Goal: Transaction & Acquisition: Purchase product/service

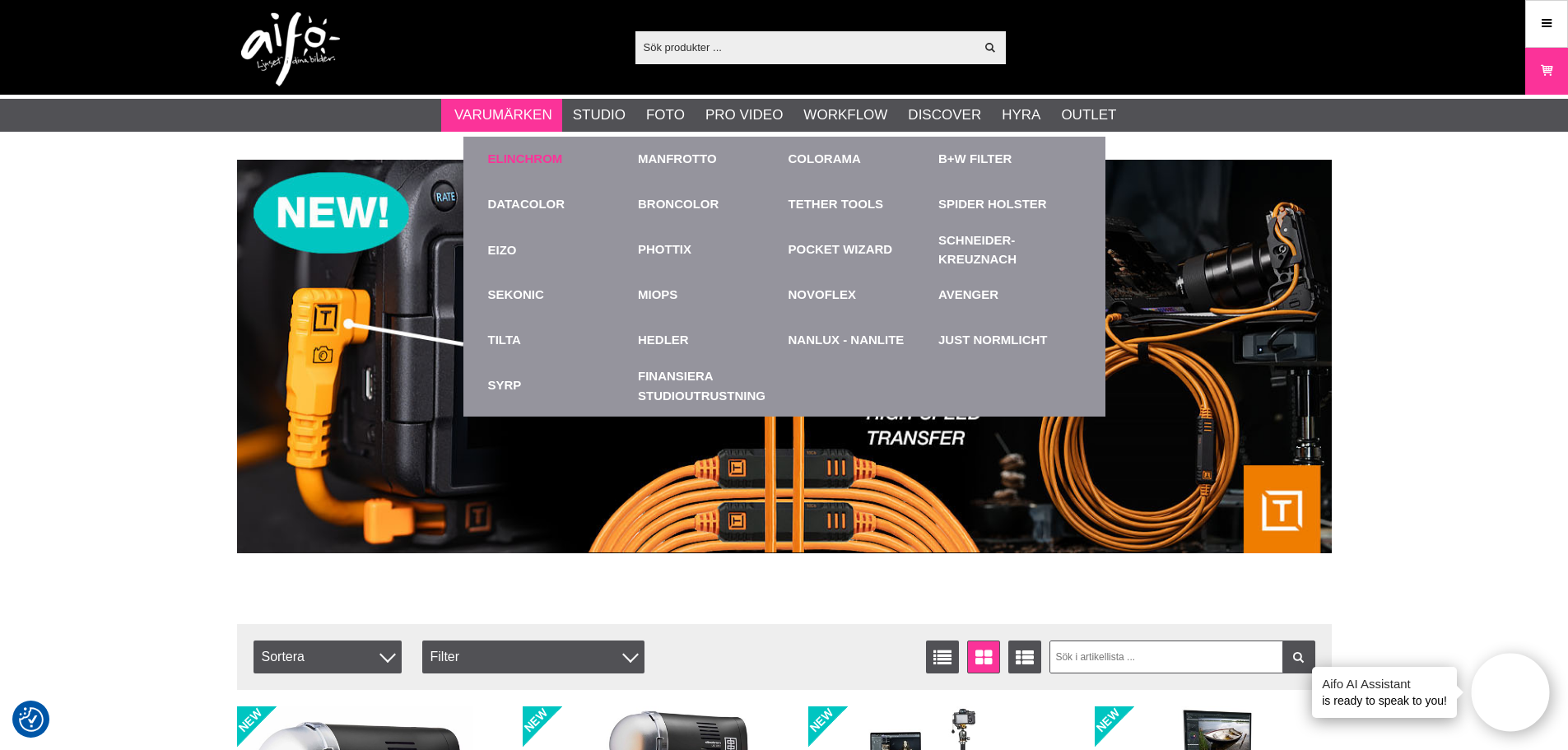
click at [530, 154] on link "Elinchrom" at bounding box center [526, 158] width 75 height 19
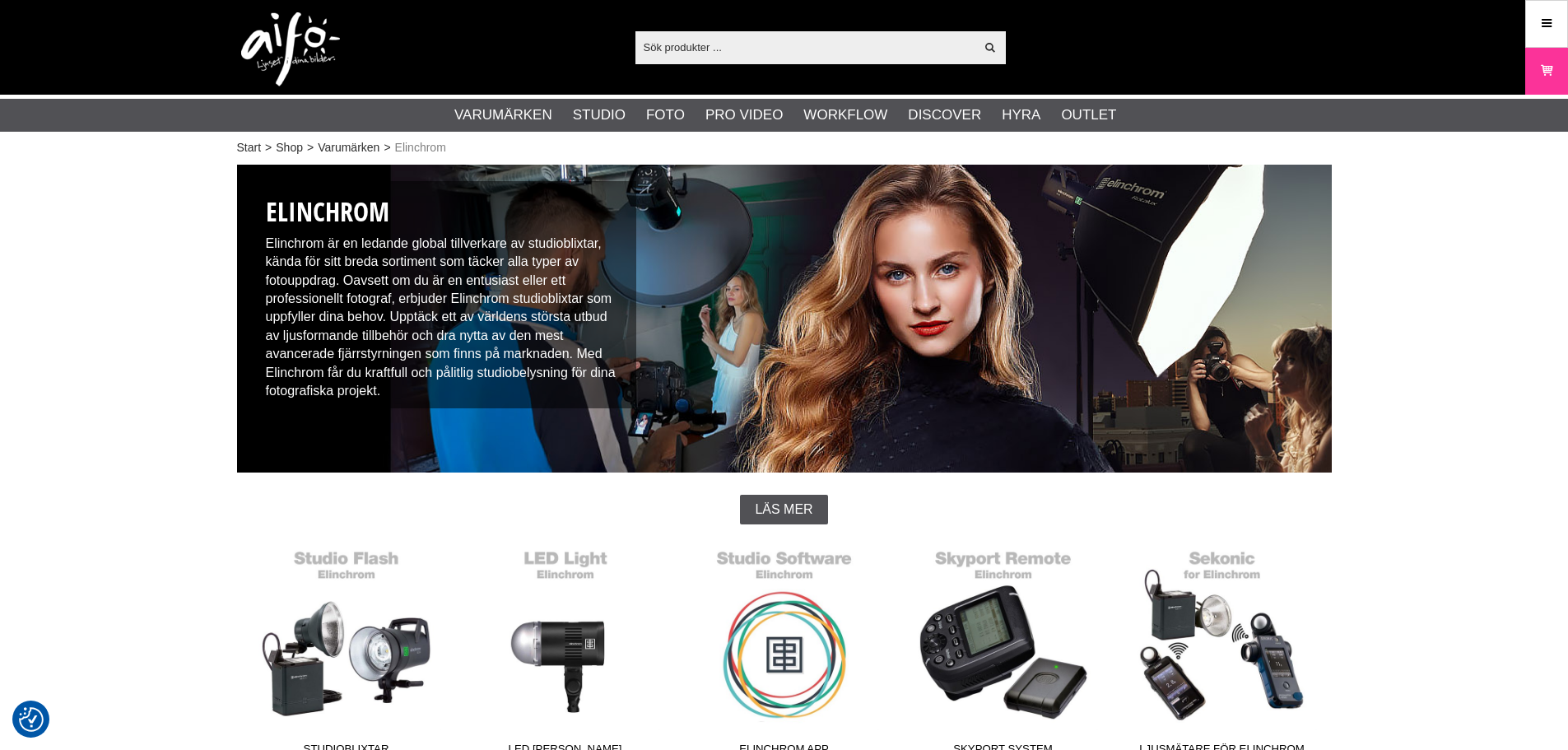
checkbox input "true"
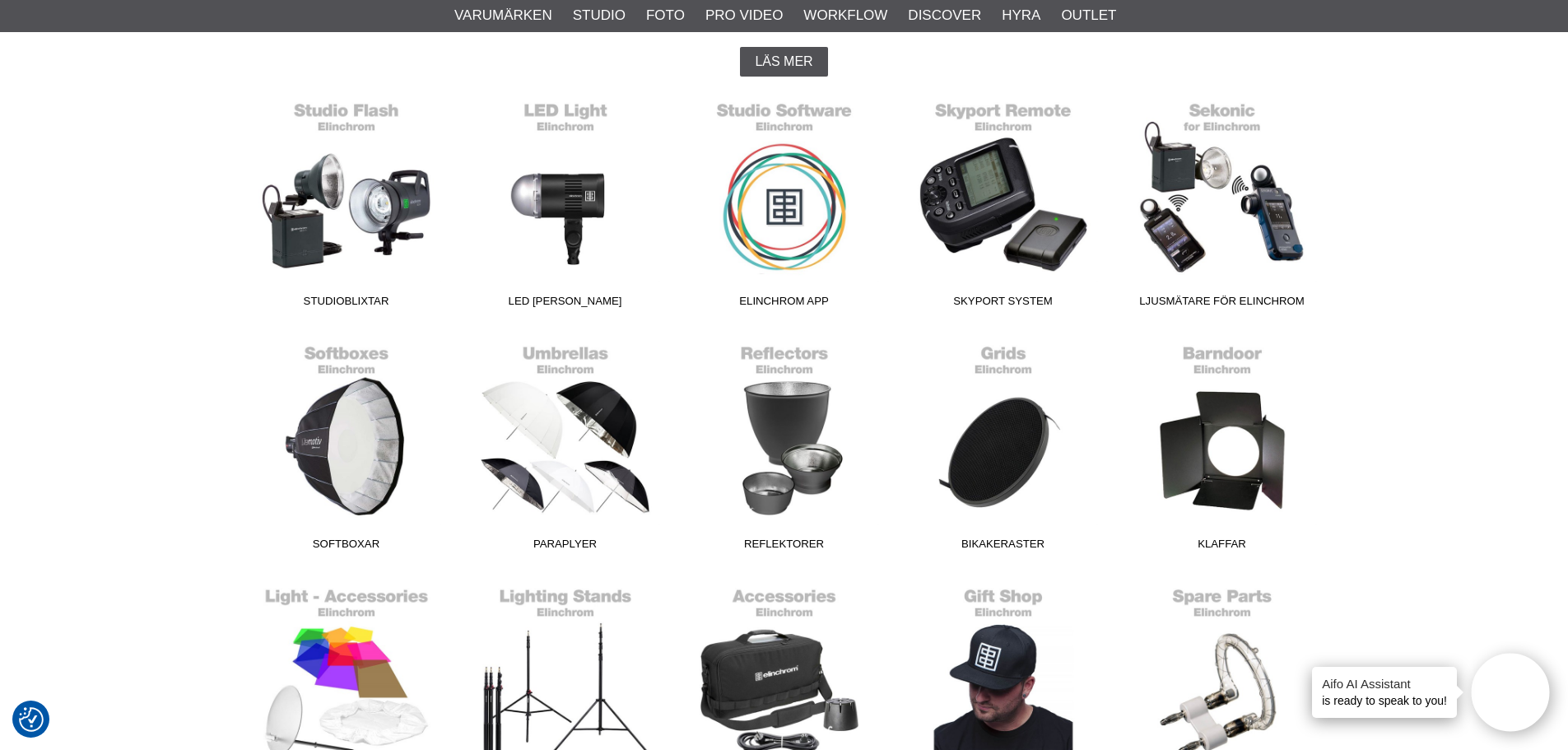
scroll to position [494, 0]
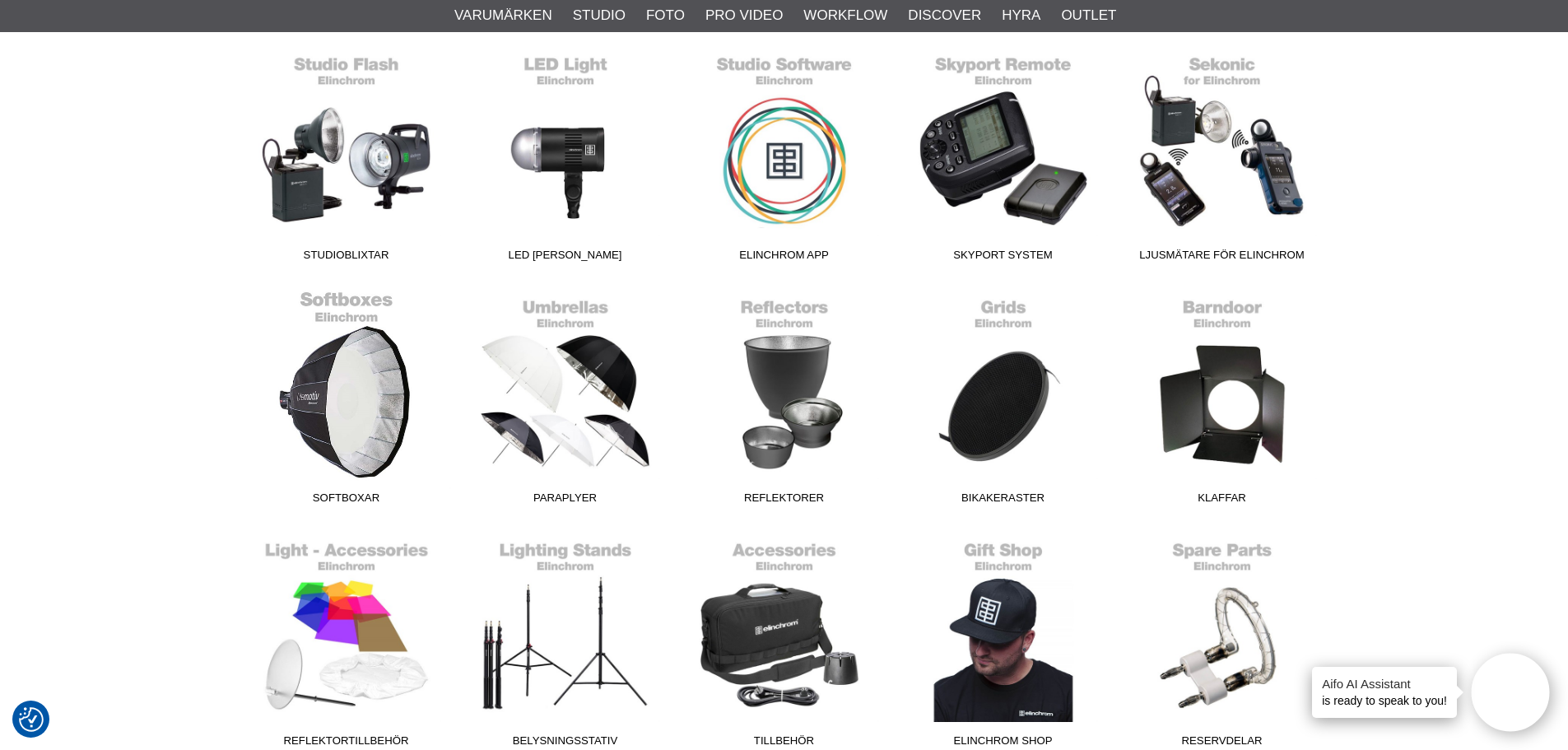
click at [301, 398] on link "Softboxar" at bounding box center [346, 401] width 219 height 222
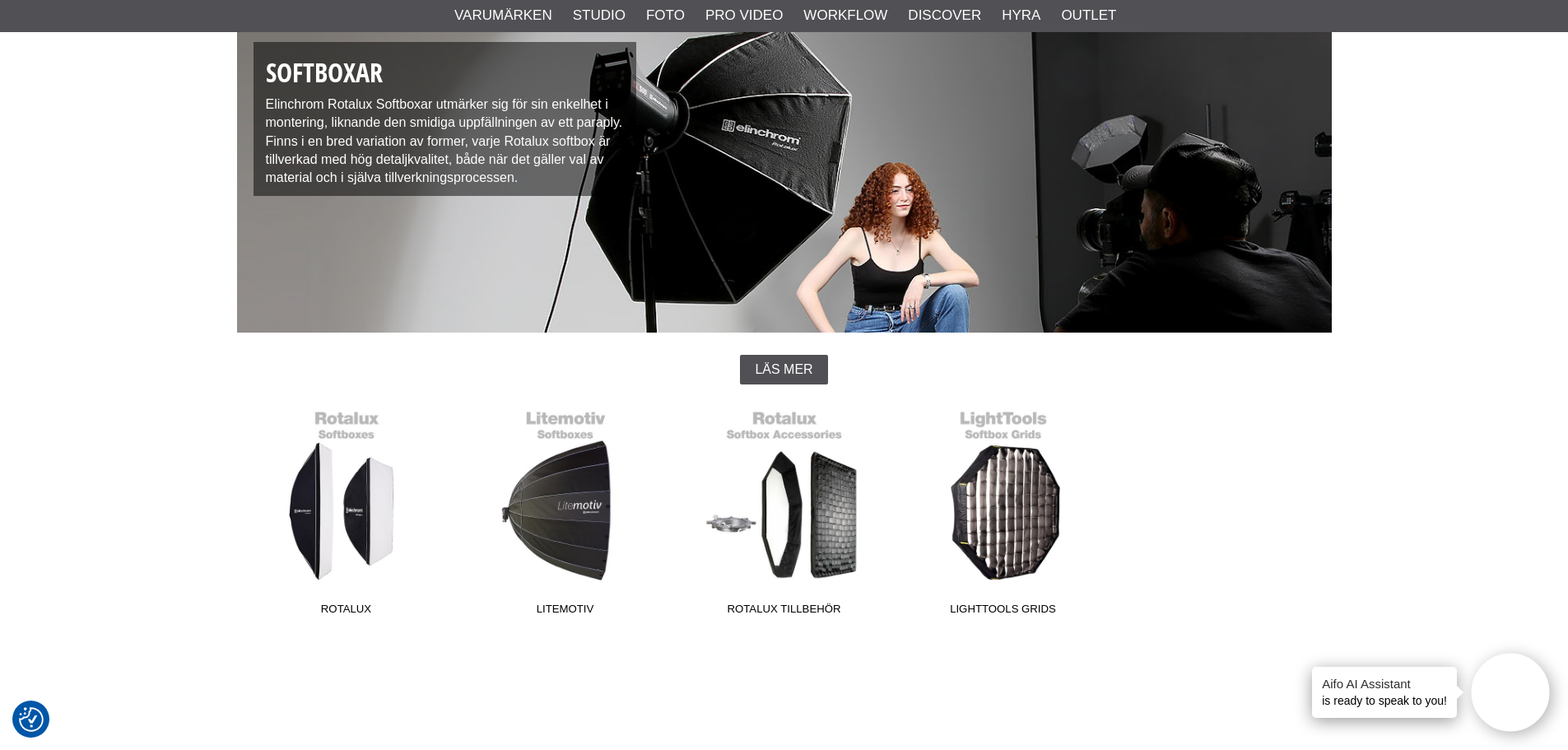
scroll to position [165, 0]
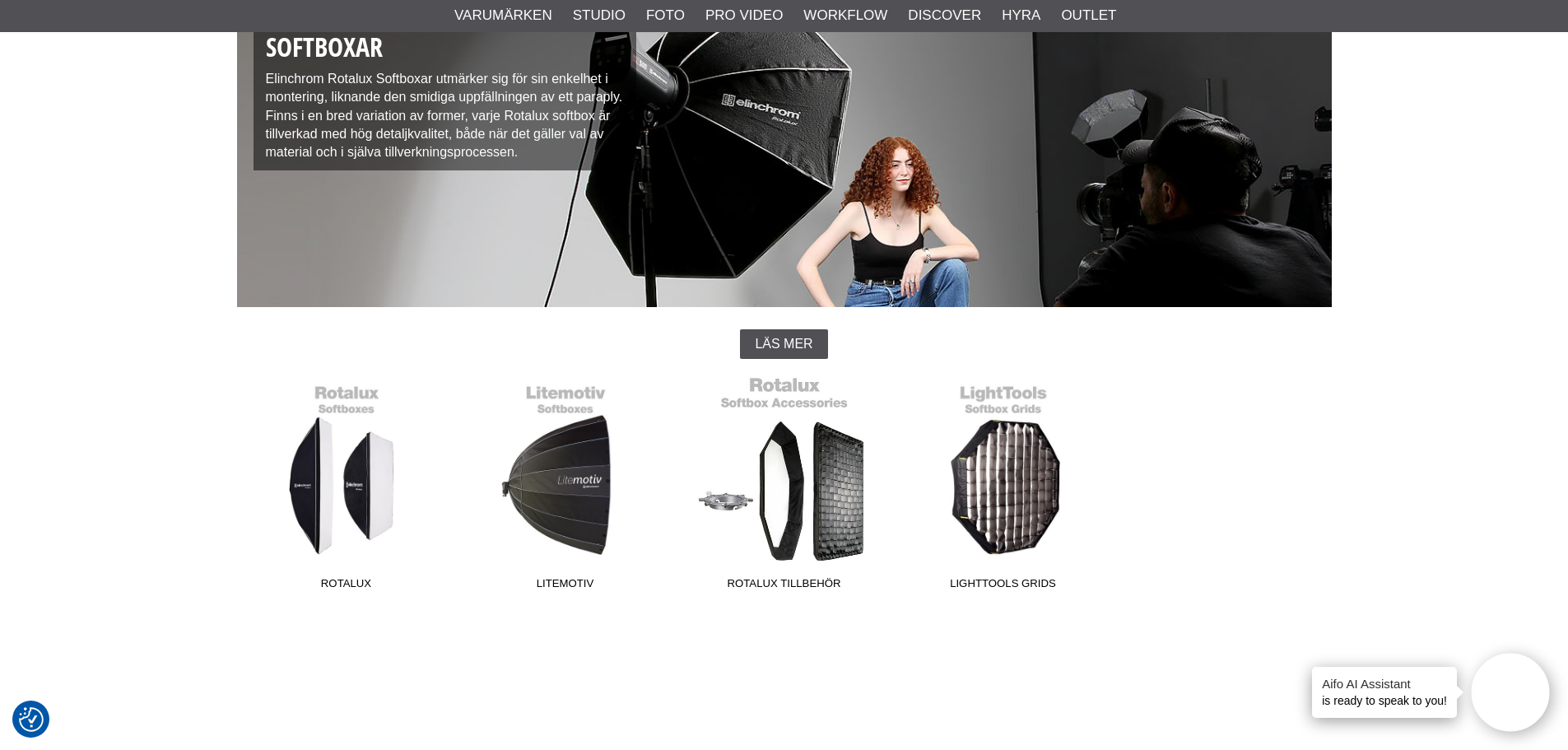
click at [784, 520] on link "Rotalux Tillbehör" at bounding box center [784, 487] width 219 height 222
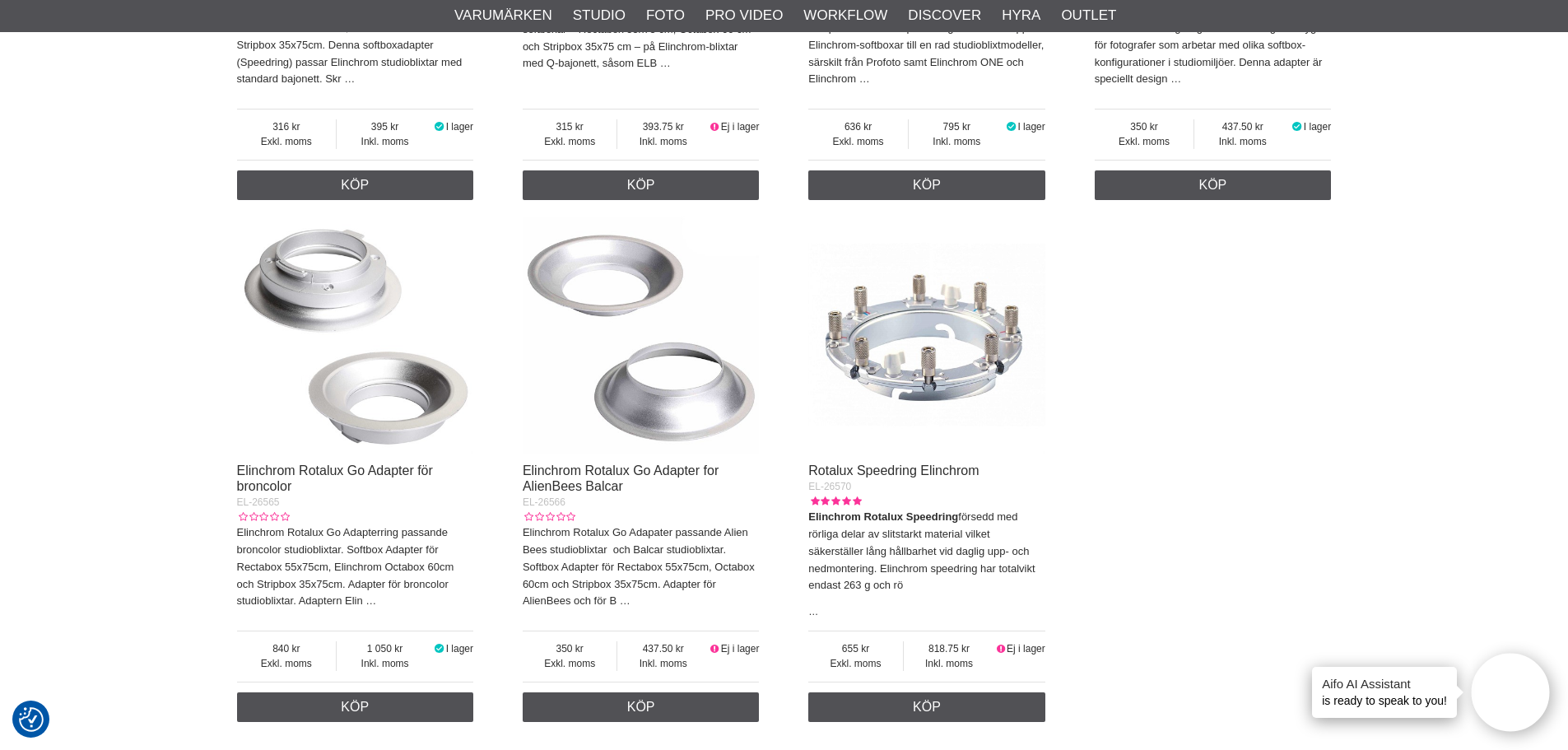
scroll to position [3953, 0]
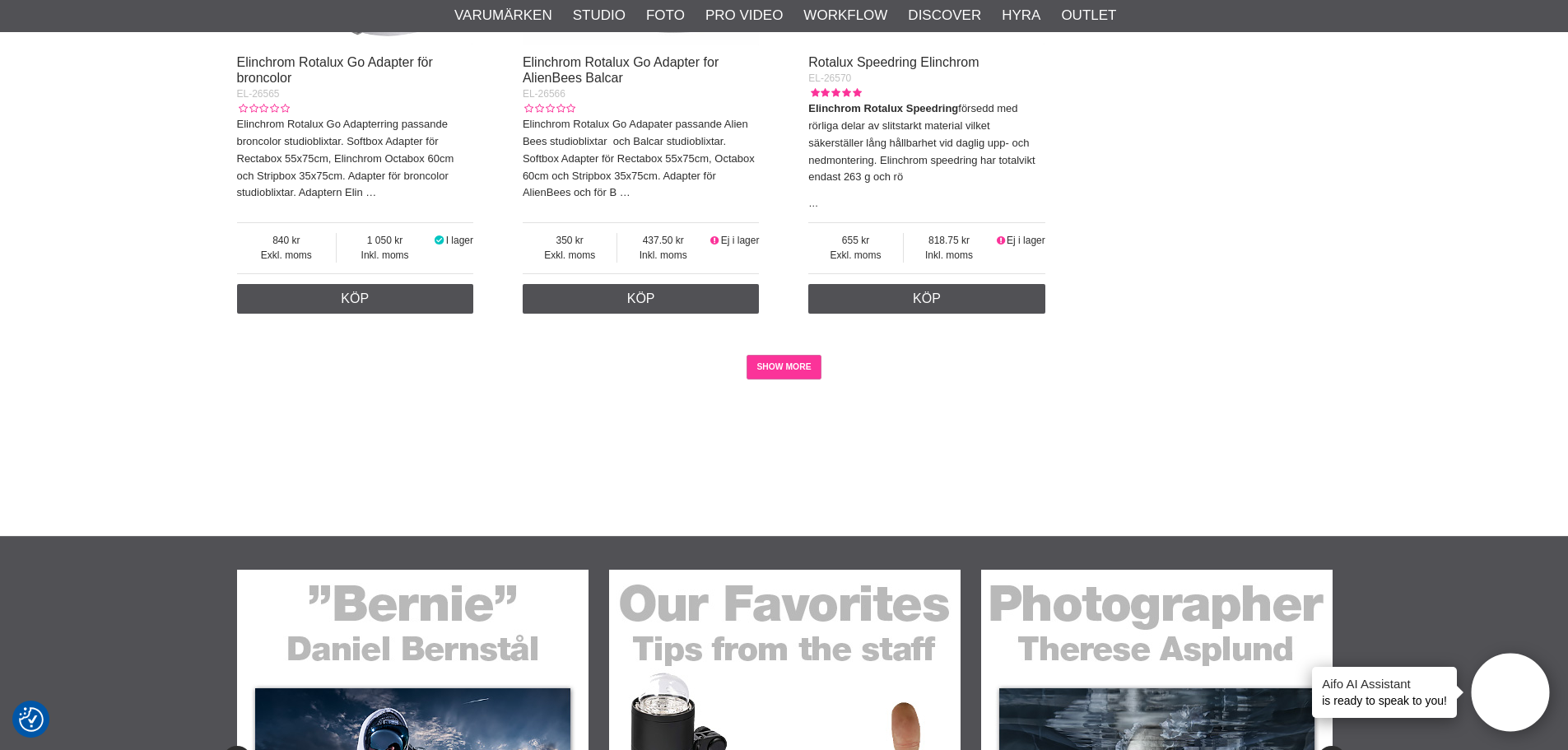
click at [772, 357] on link "SHOW MORE" at bounding box center [784, 368] width 75 height 25
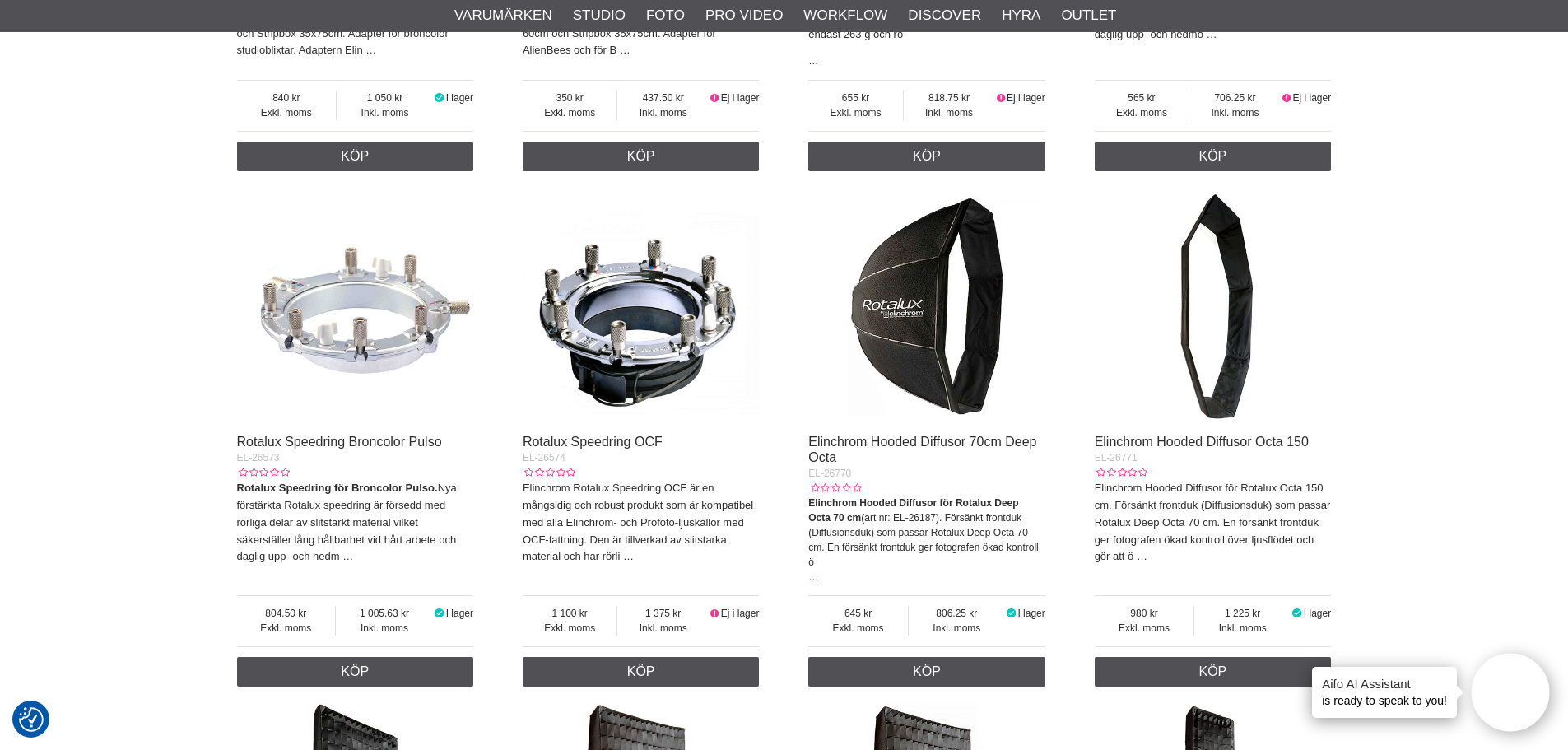
scroll to position [4118, 0]
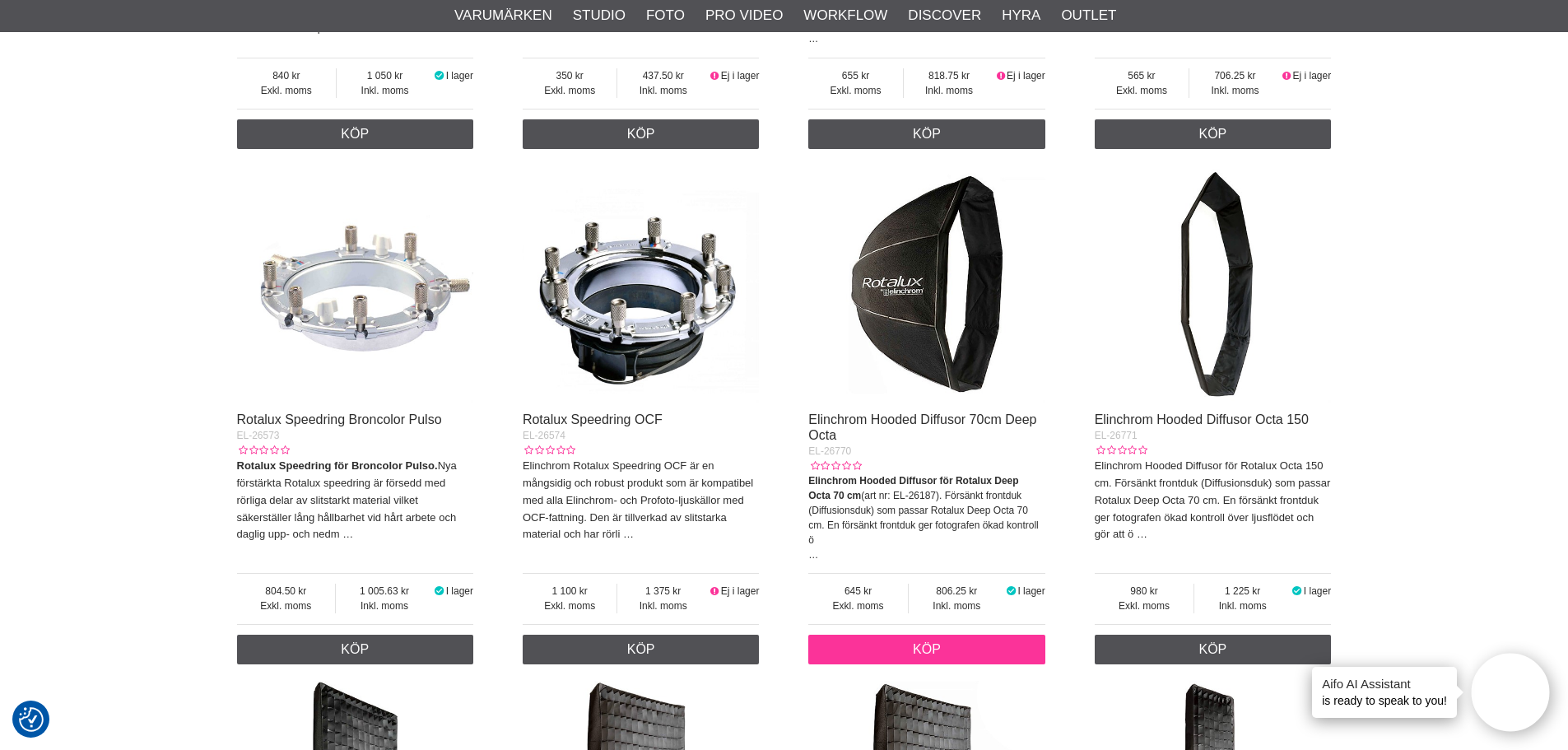
click at [887, 635] on link "Köp" at bounding box center [927, 649] width 237 height 30
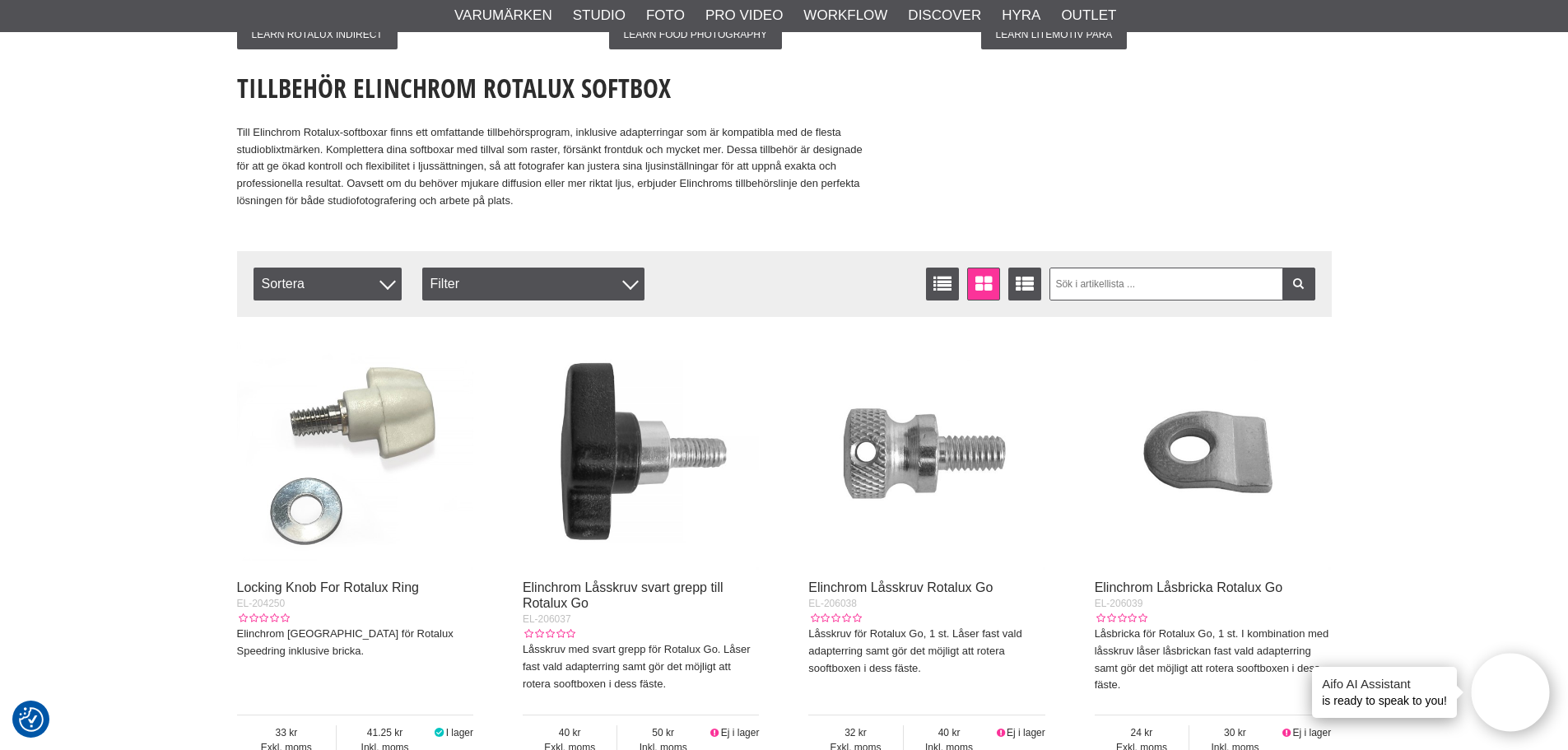
scroll to position [156, 0]
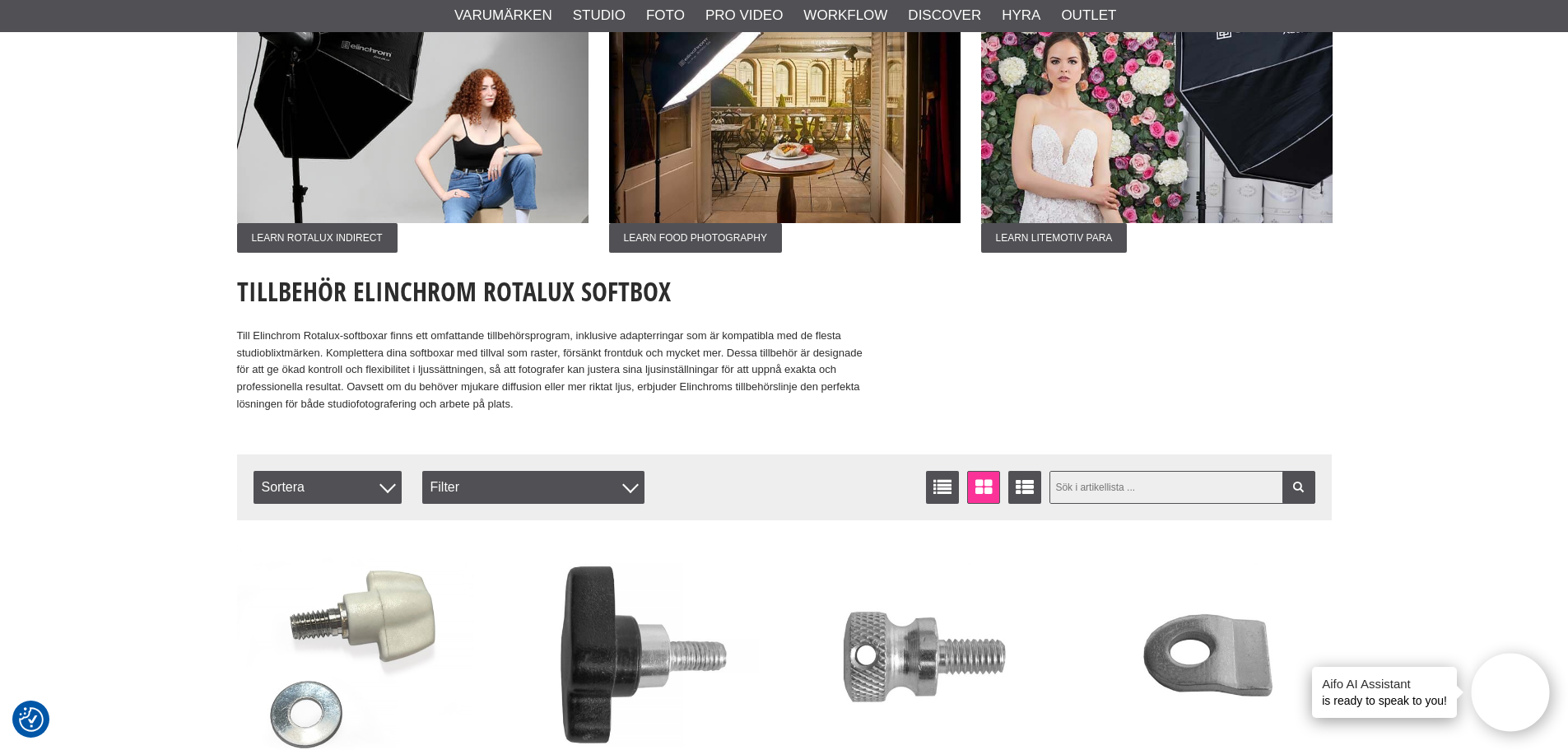
click at [1082, 484] on input "text" at bounding box center [1182, 487] width 266 height 33
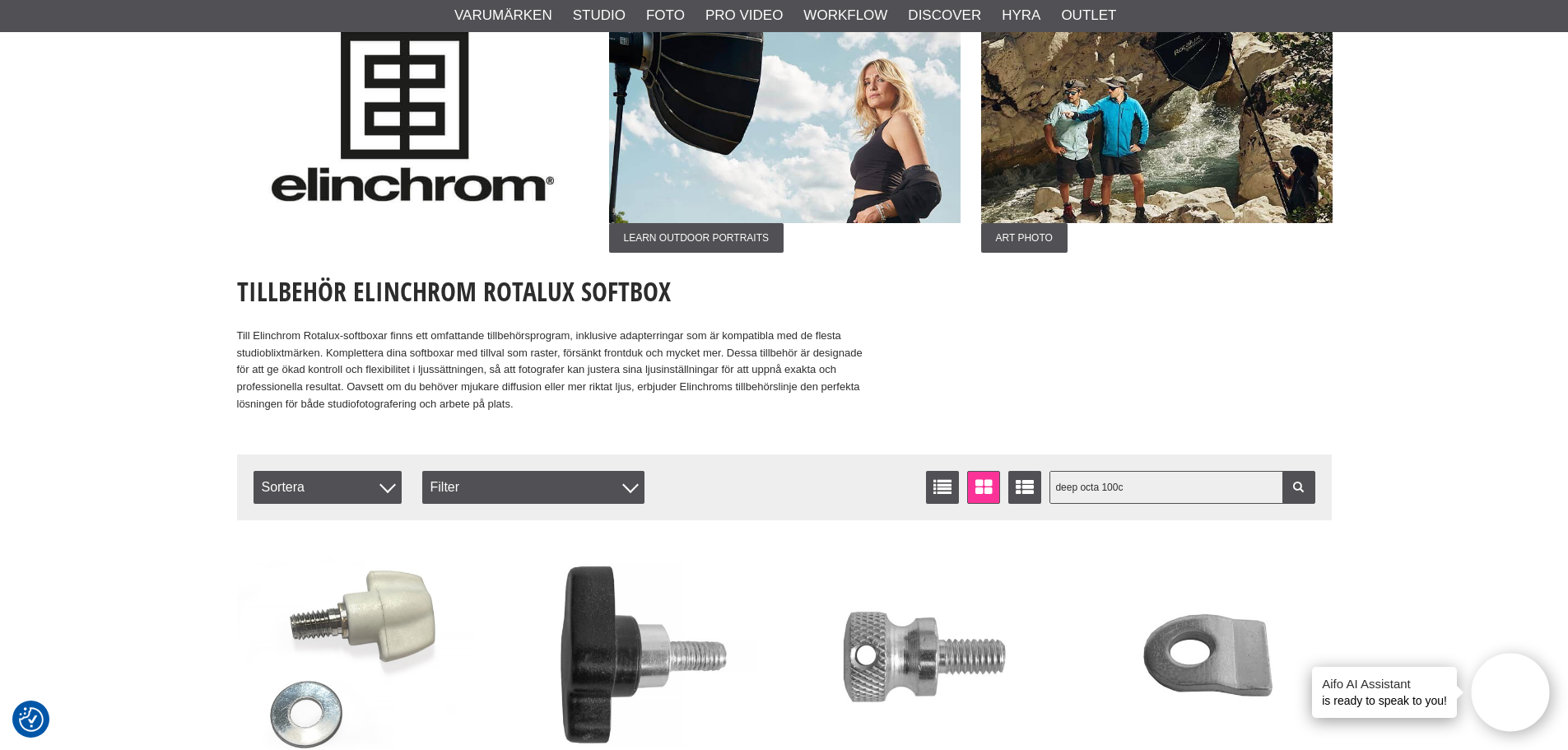
type input "deep octa 100cm"
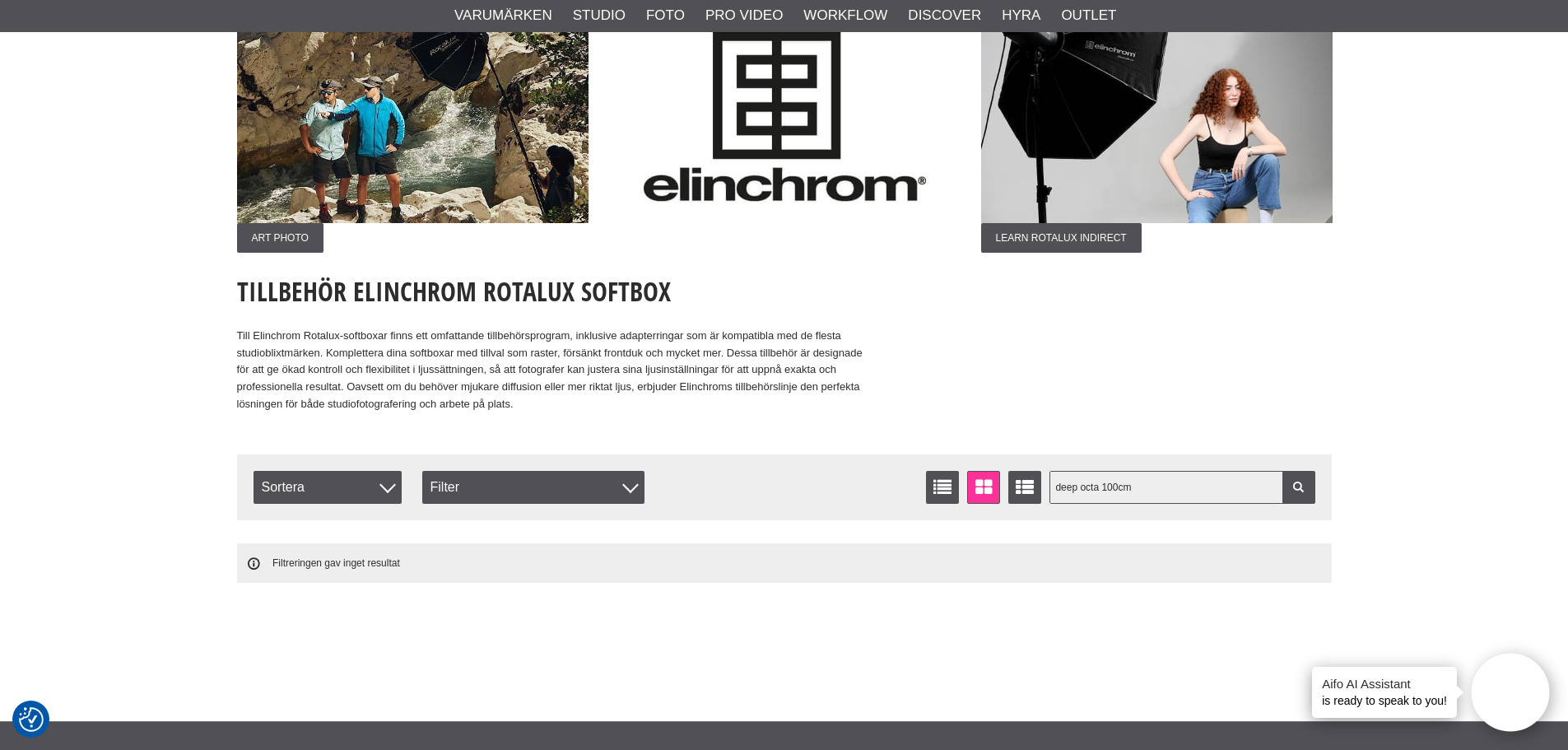
click at [1149, 496] on input "deep octa 100cm" at bounding box center [1182, 487] width 266 height 33
type input "deep octa 100"
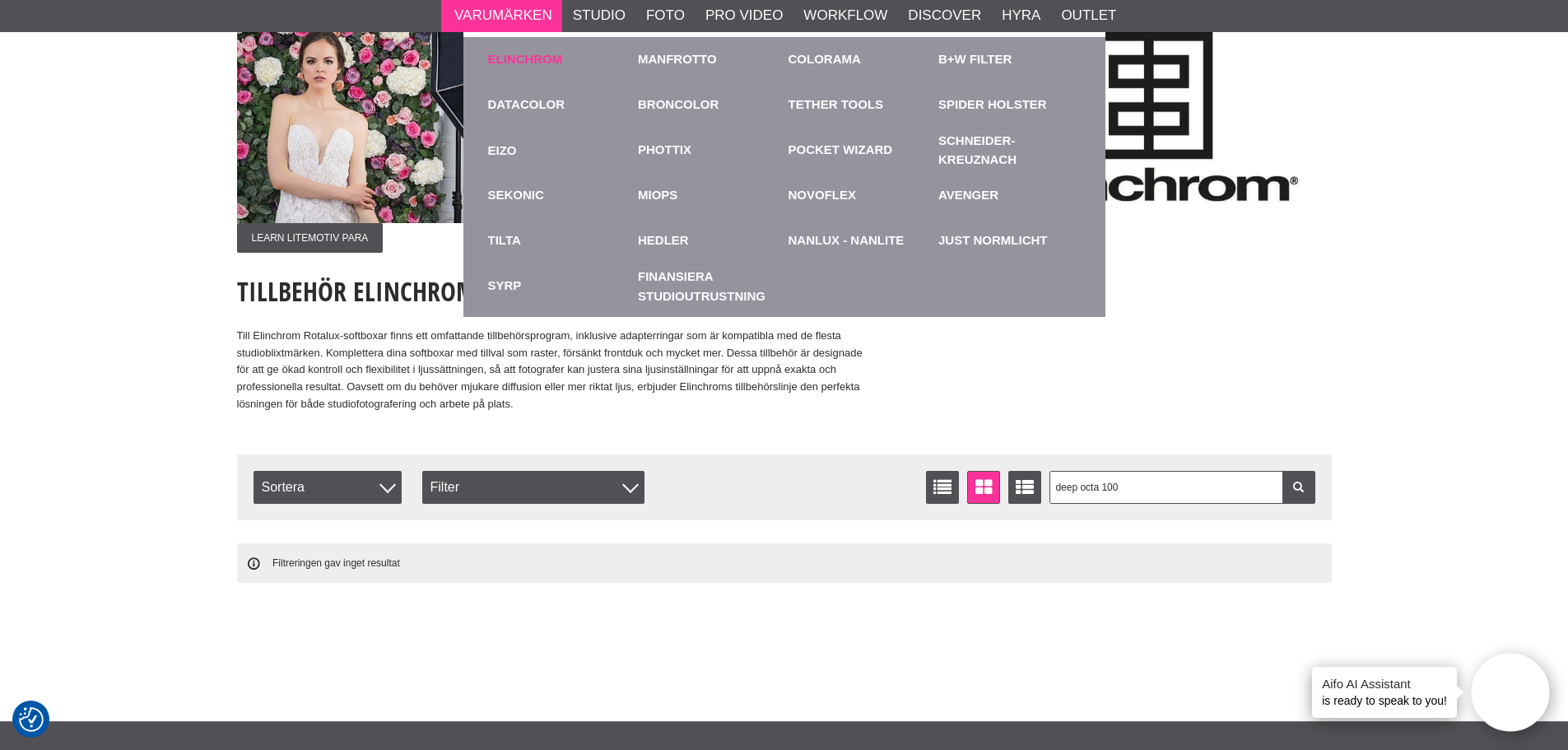
click at [509, 54] on link "Elinchrom" at bounding box center [526, 59] width 75 height 19
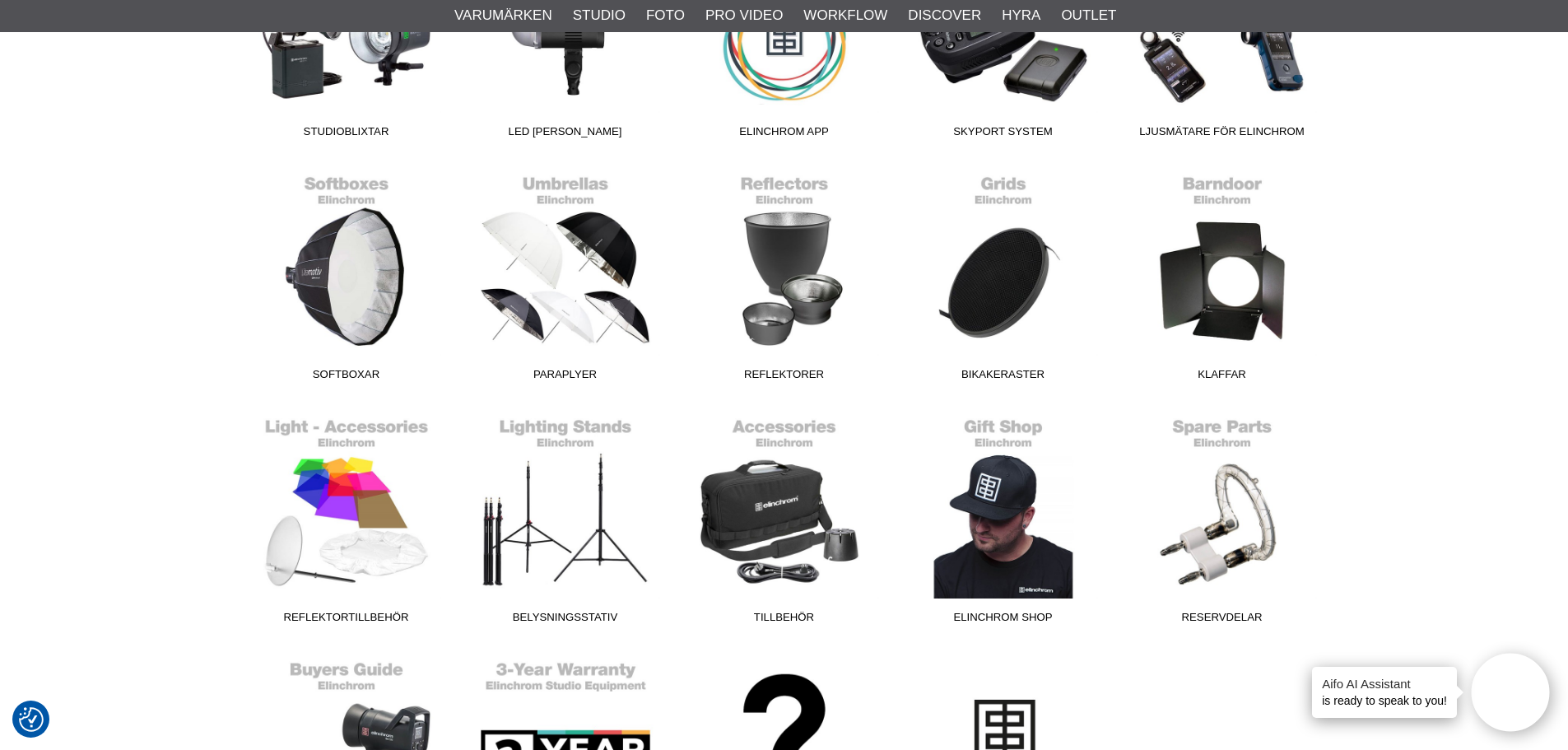
scroll to position [659, 0]
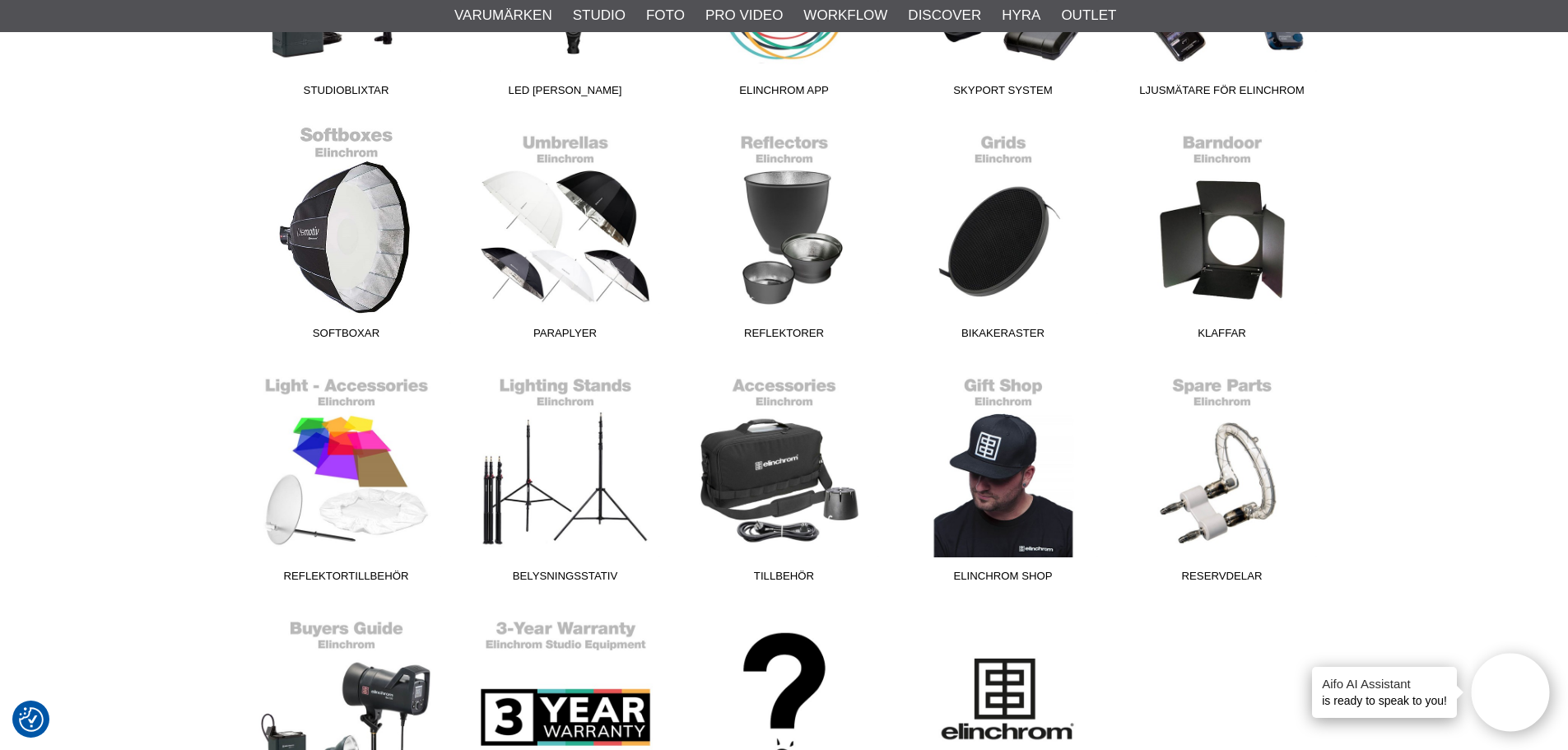
click at [320, 223] on link "Softboxar" at bounding box center [346, 236] width 219 height 222
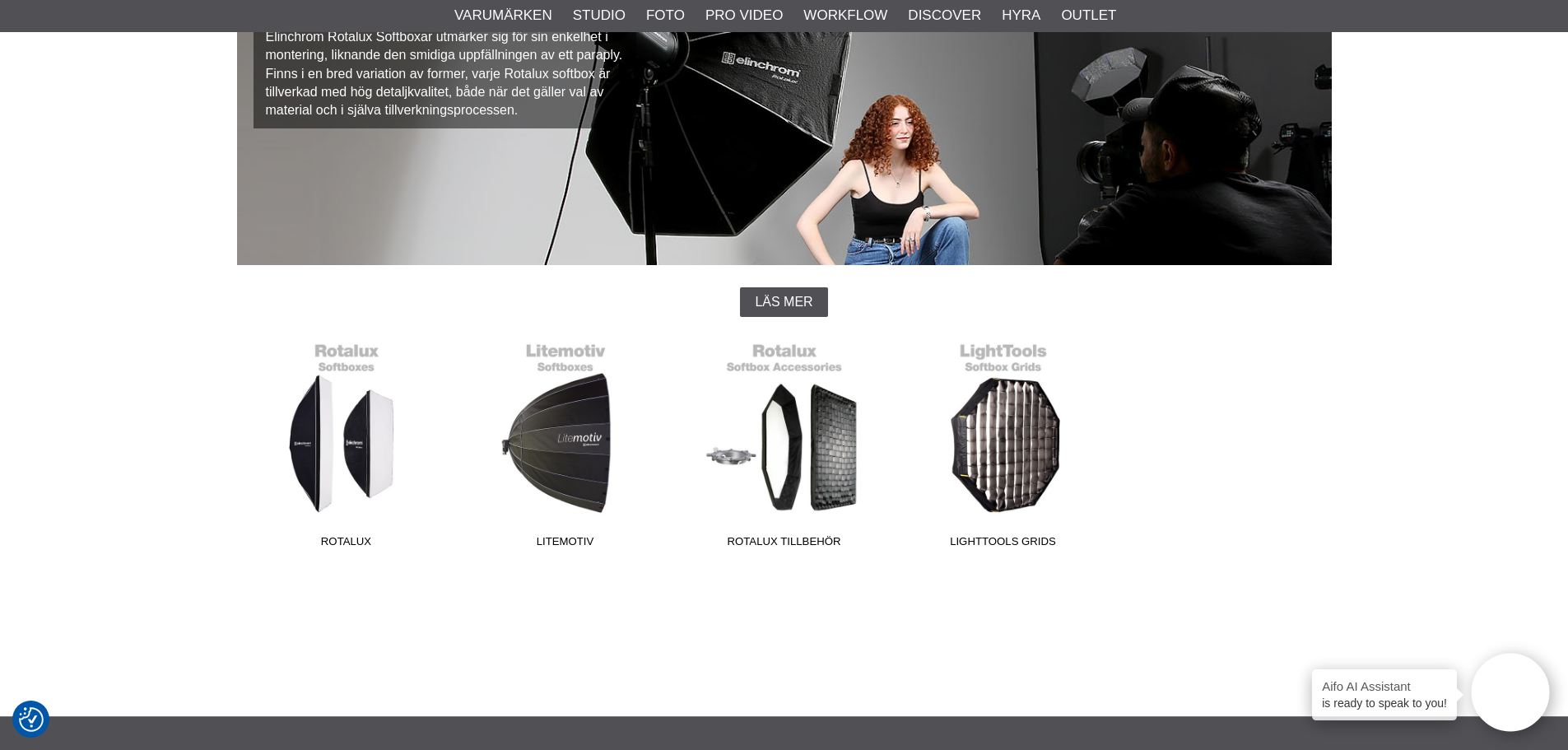
scroll to position [247, 0]
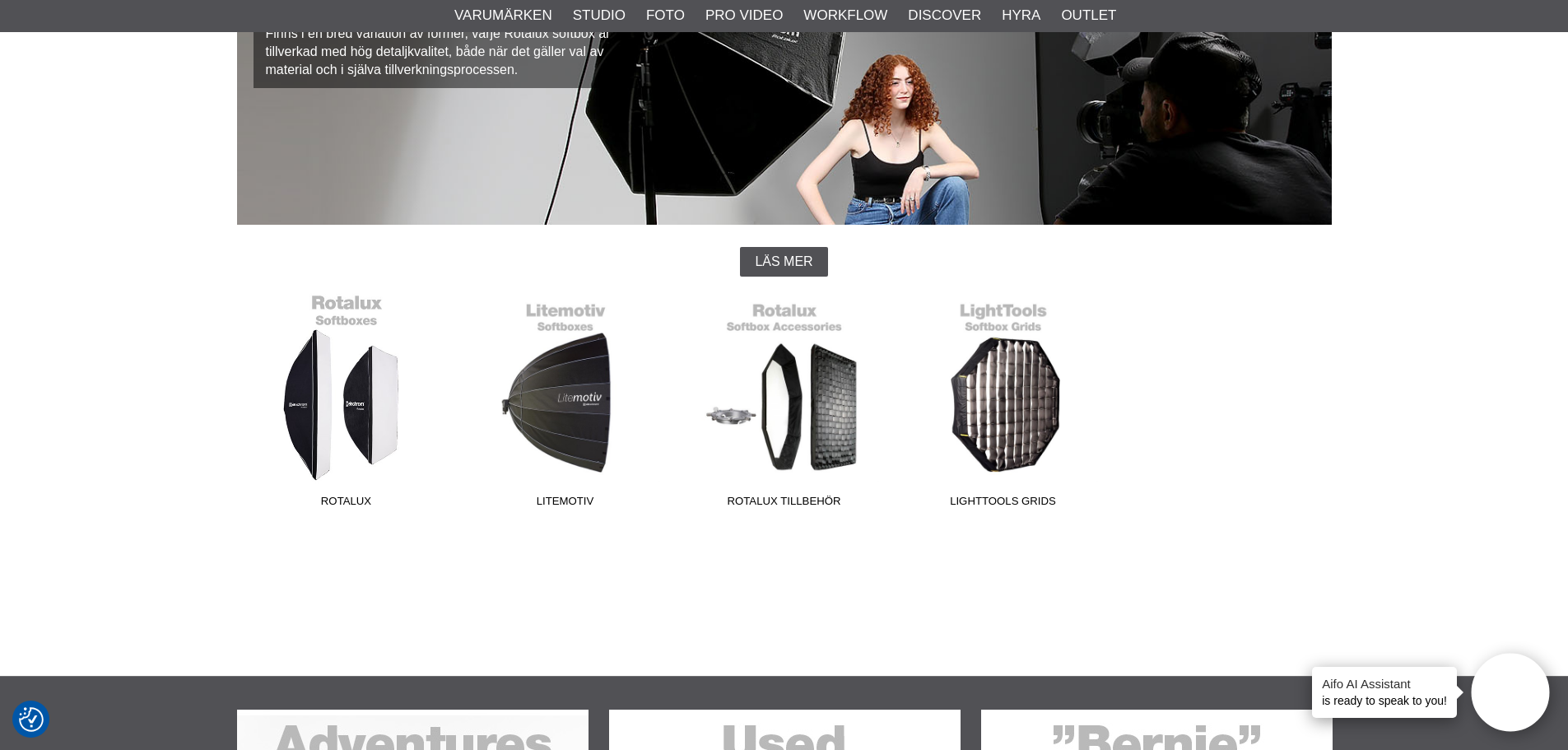
click at [320, 379] on link "Rotalux" at bounding box center [346, 405] width 219 height 222
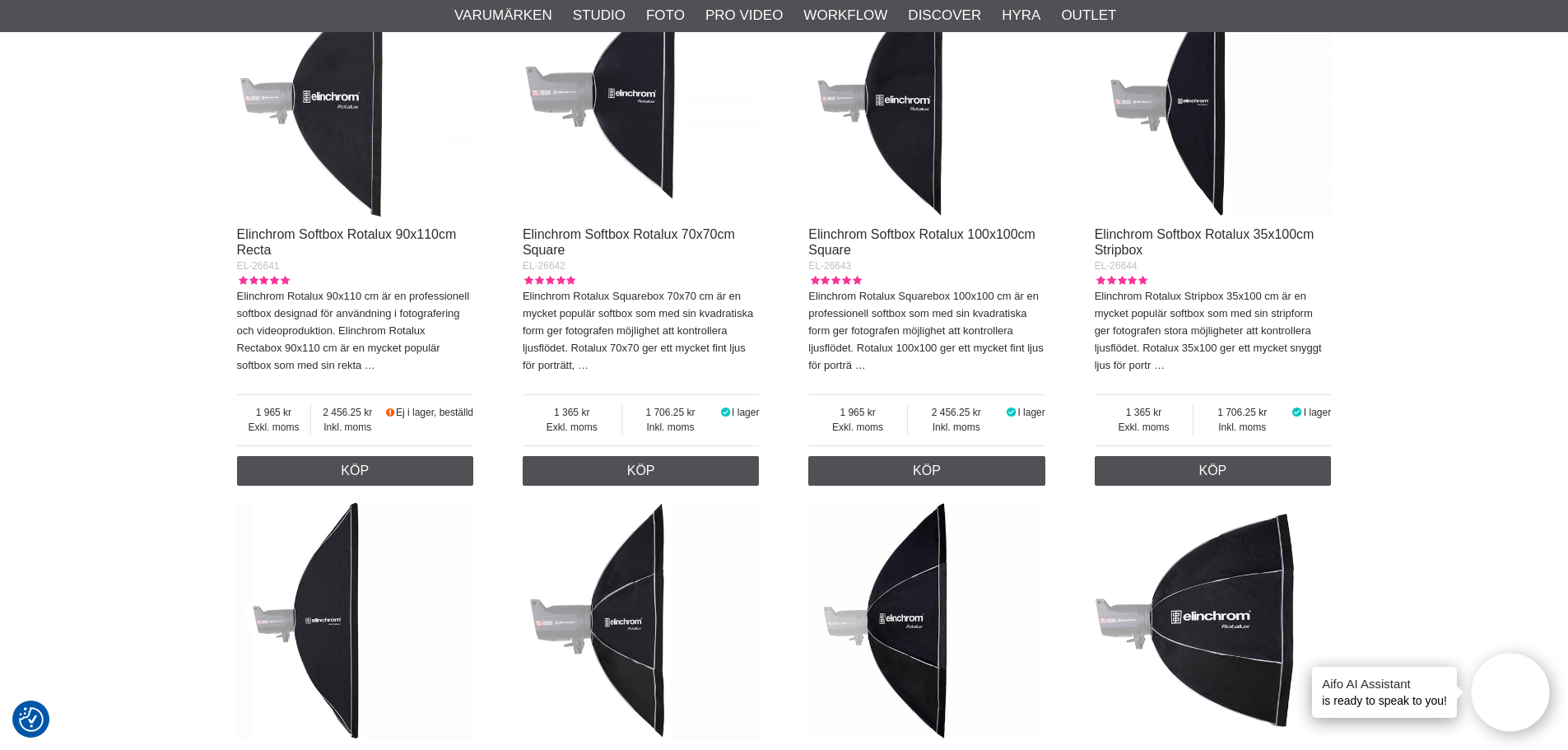
scroll to position [1647, 0]
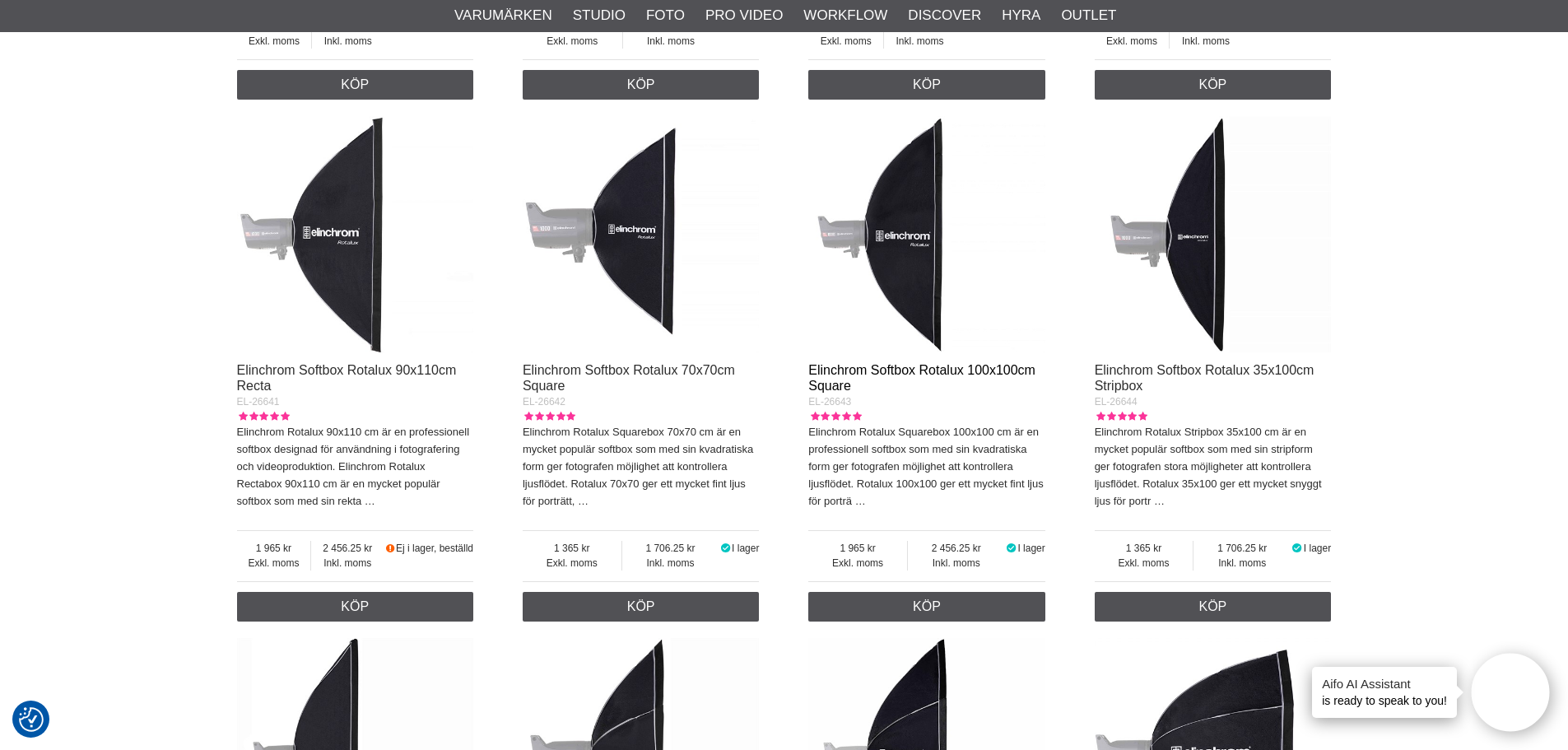
click at [898, 370] on link "Elinchrom Softbox Rotalux 100x100cm Square" at bounding box center [922, 378] width 227 height 30
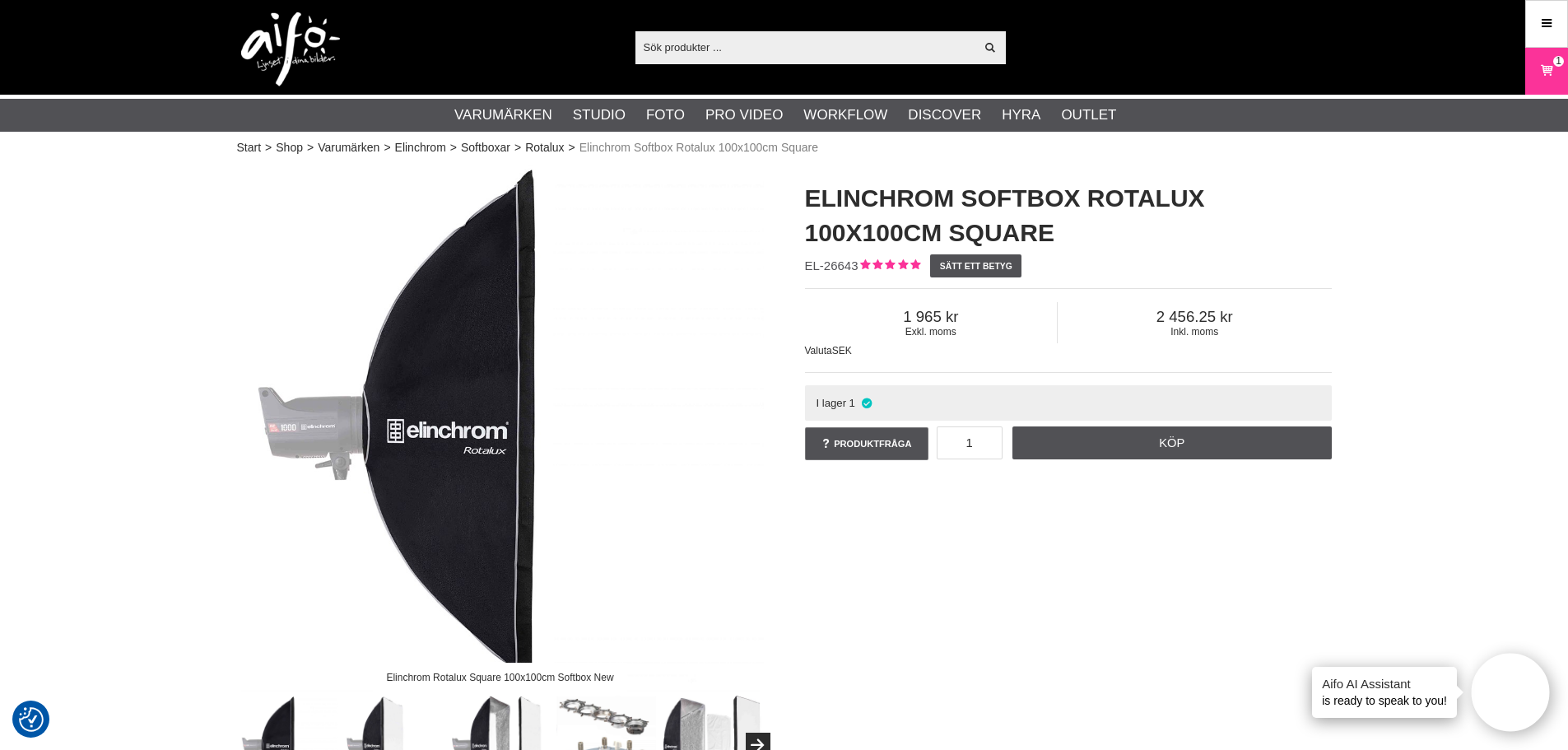
click at [702, 49] on input "text" at bounding box center [805, 47] width 340 height 25
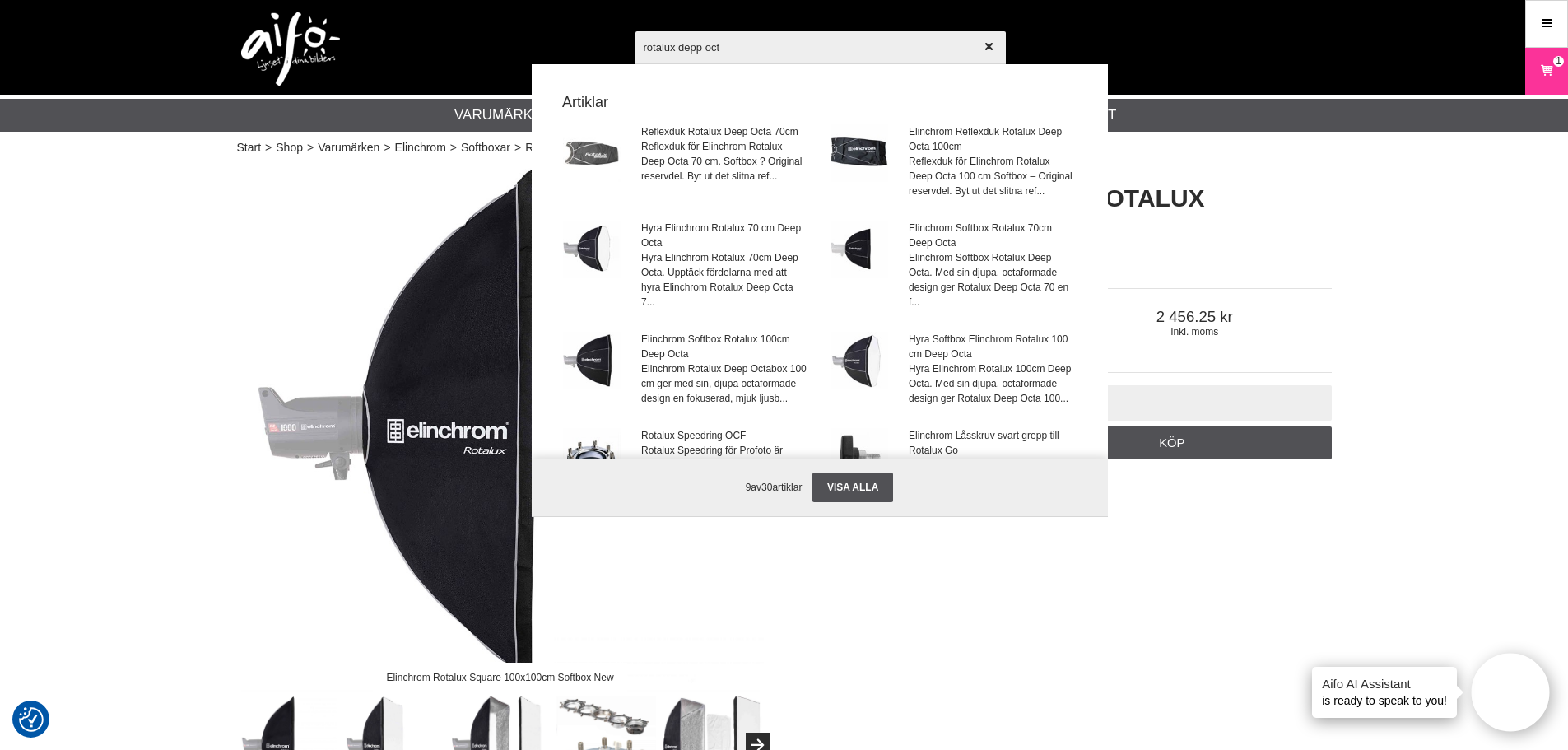
type input "rotalux depp octa"
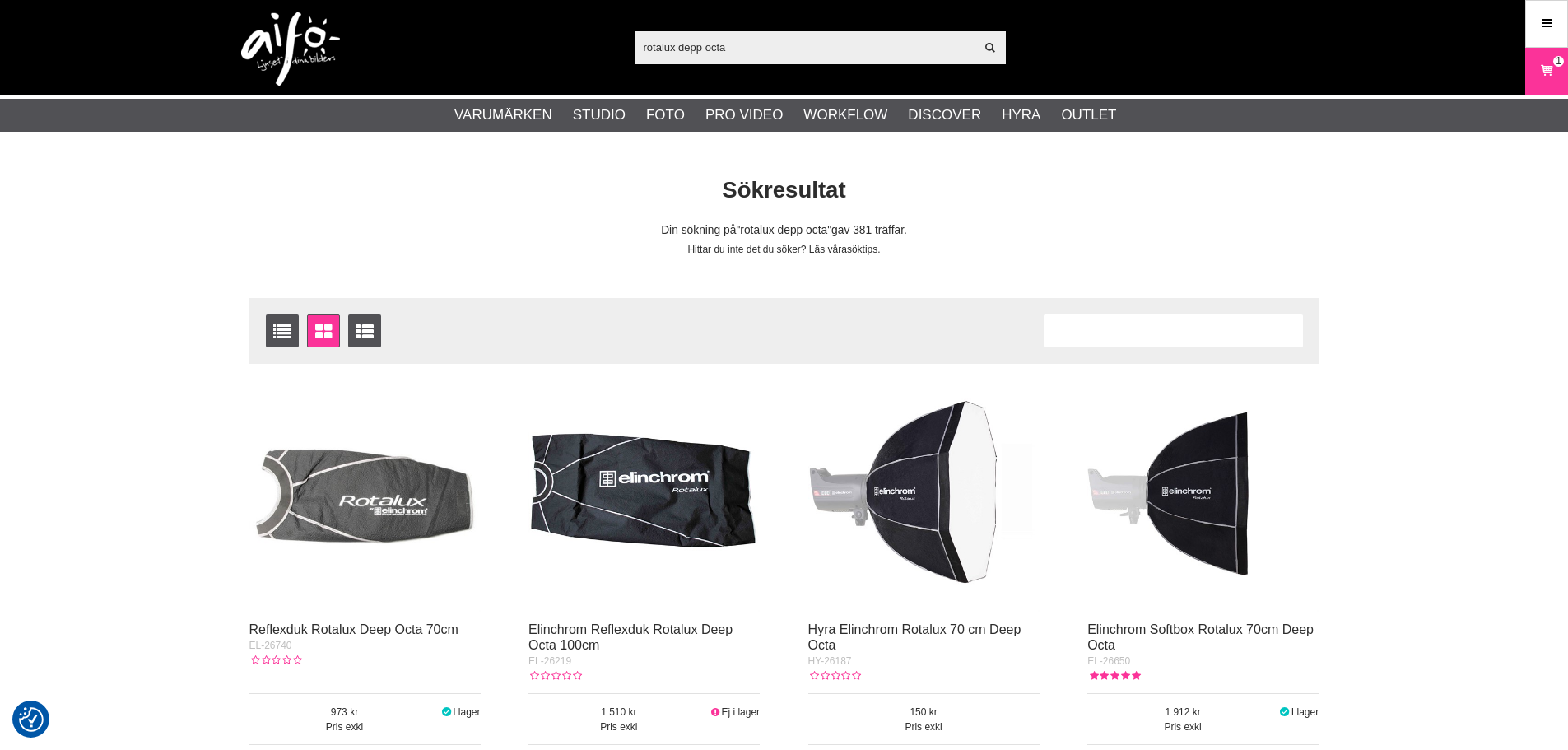
checkbox input "true"
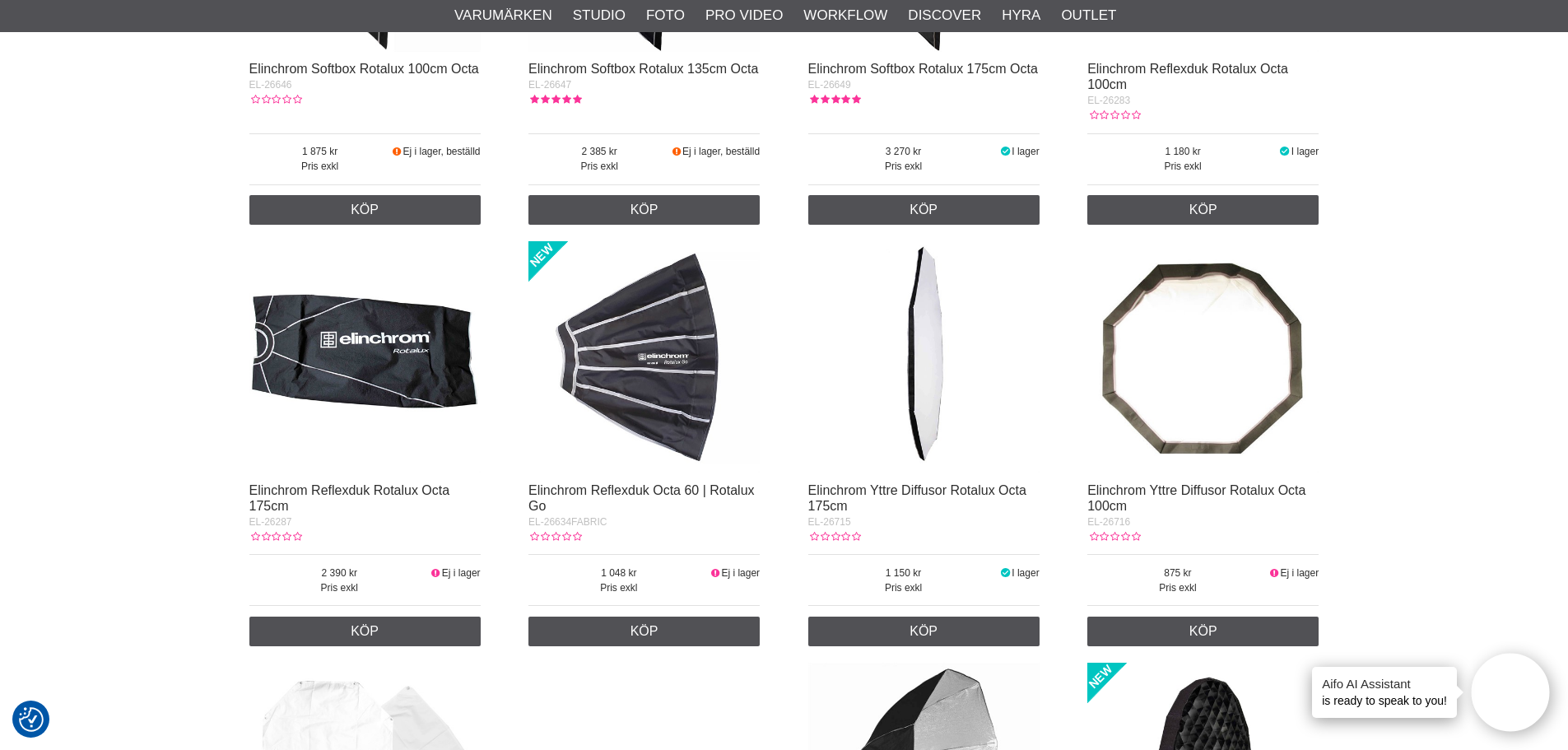
scroll to position [1400, 0]
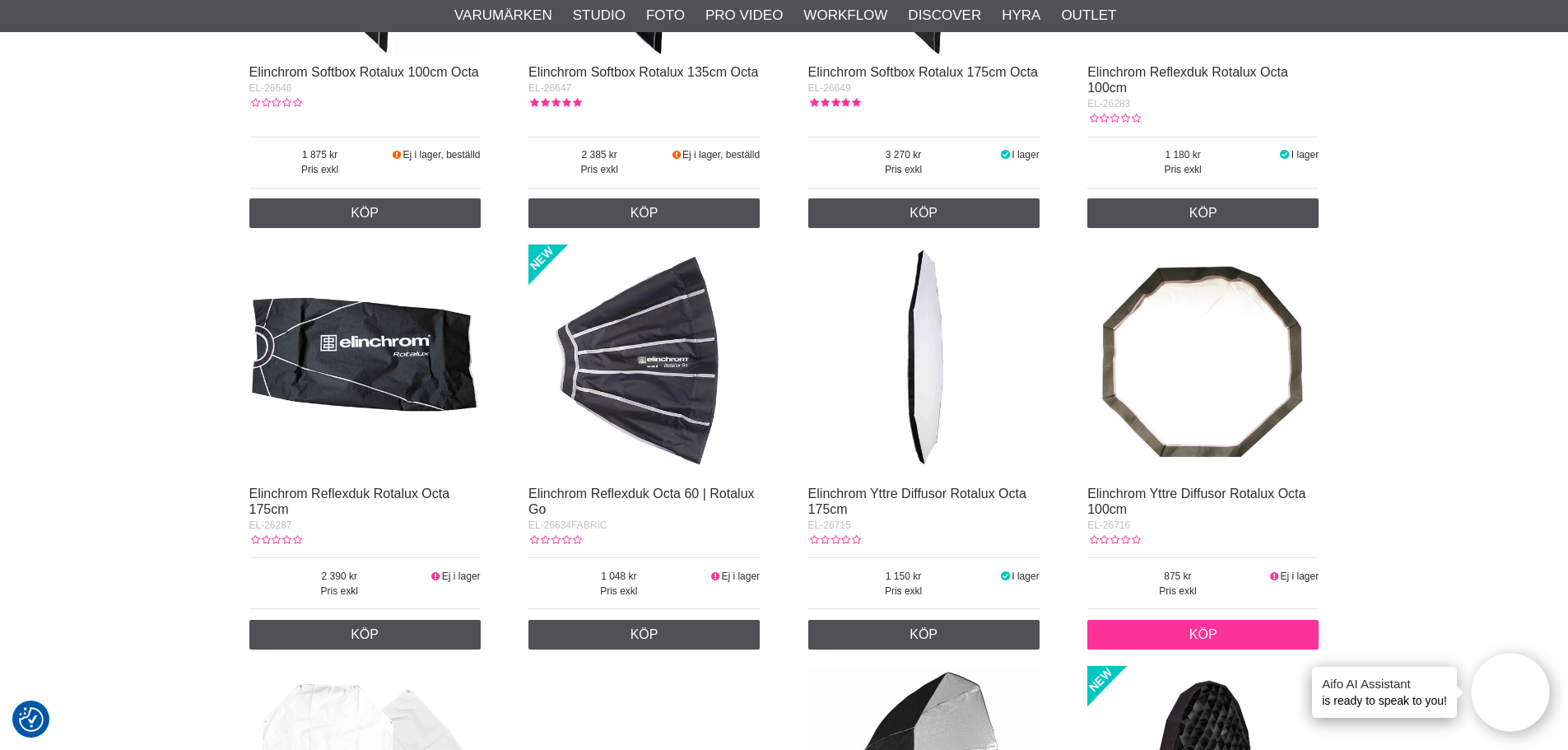
click at [1224, 627] on link "Köp" at bounding box center [1203, 635] width 232 height 30
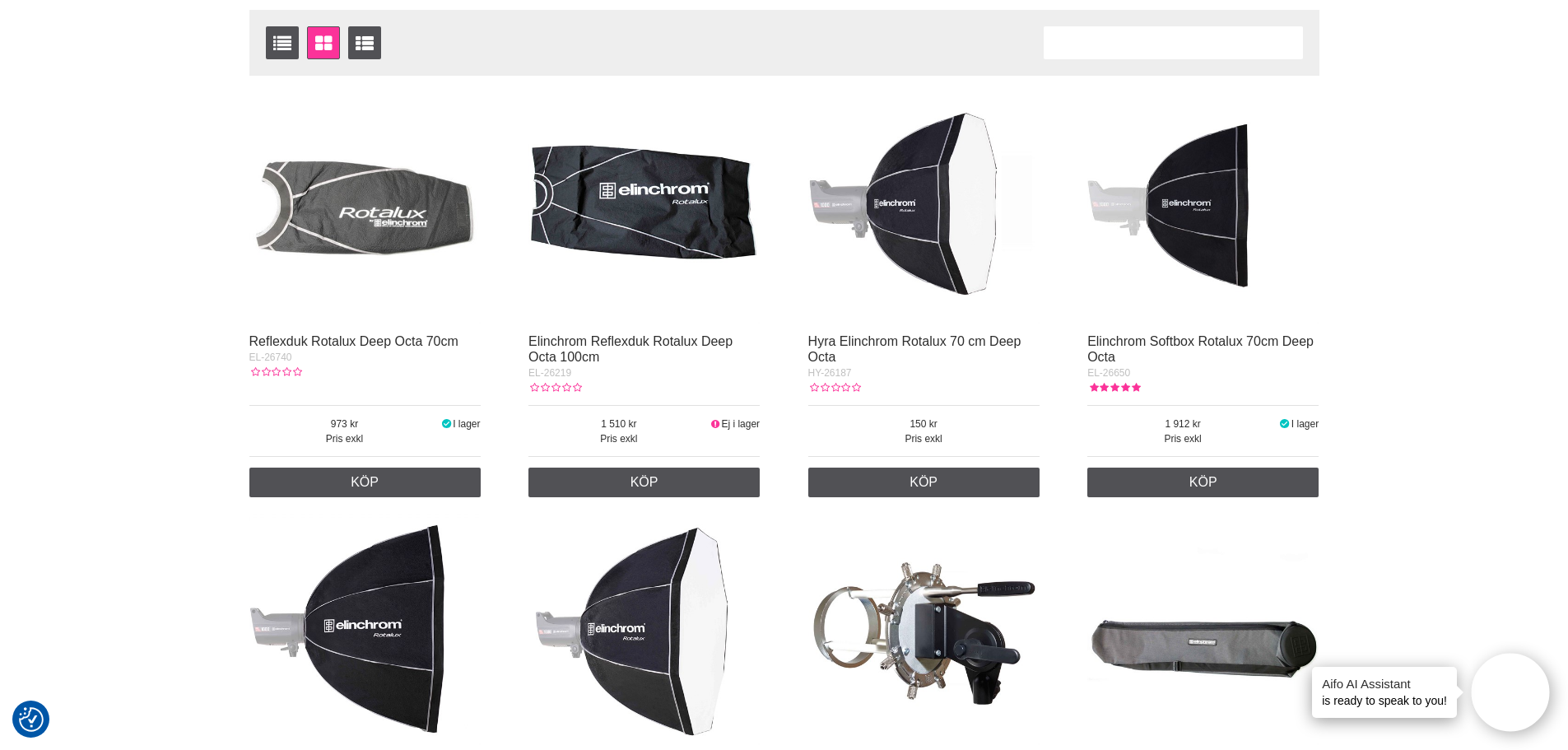
scroll to position [0, 0]
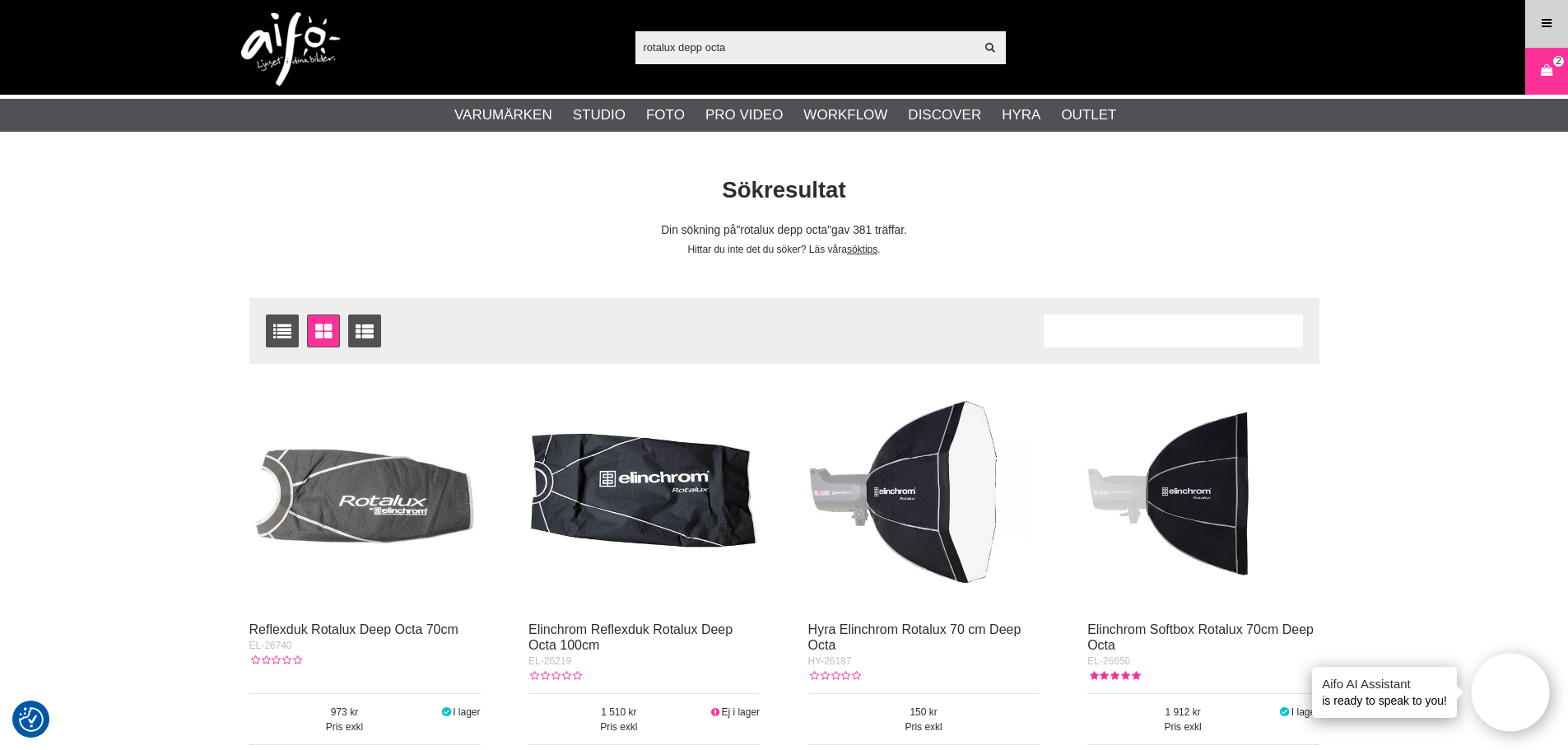
click at [1543, 15] on icon at bounding box center [1547, 24] width 15 height 18
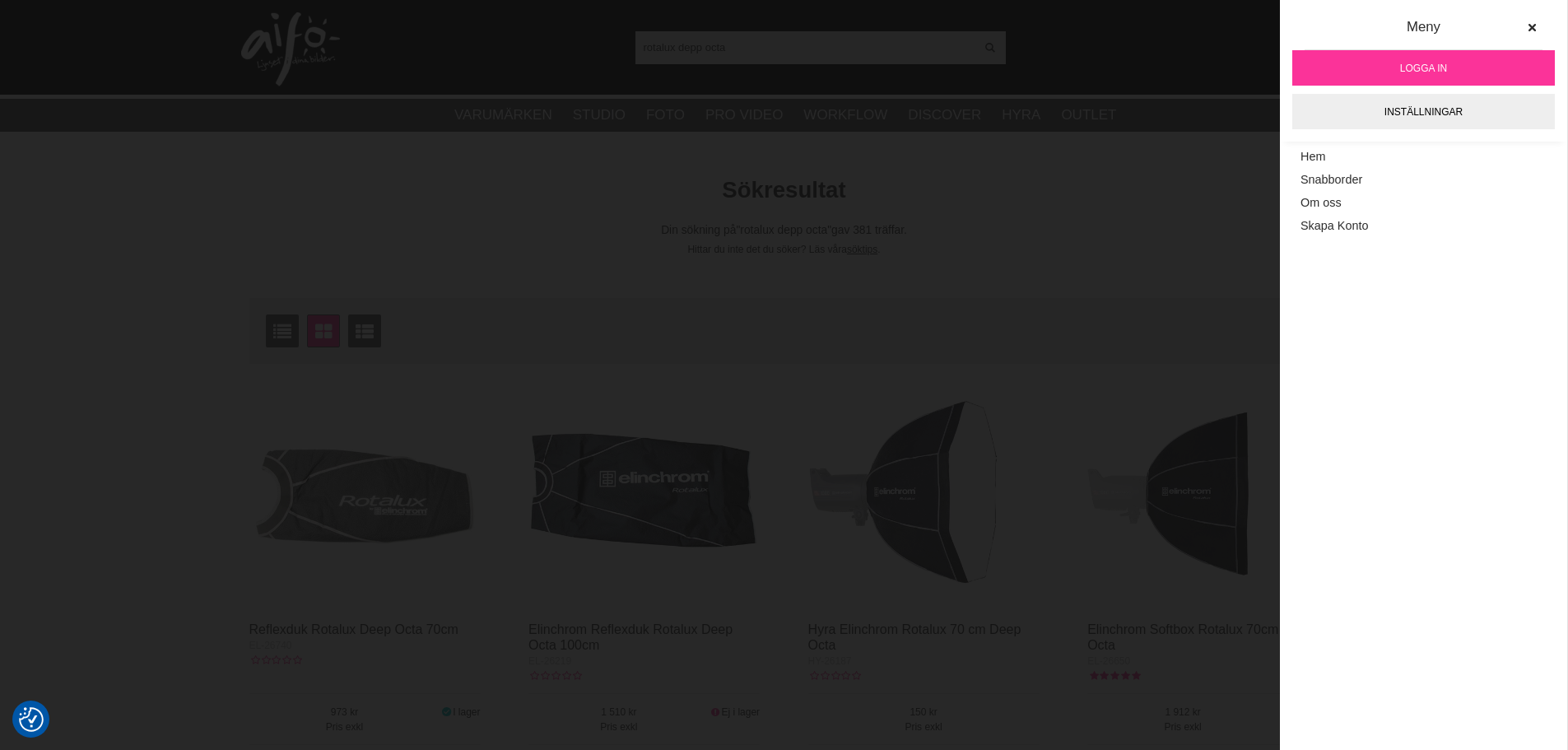
click at [1488, 60] on link "Logga in" at bounding box center [1424, 68] width 263 height 36
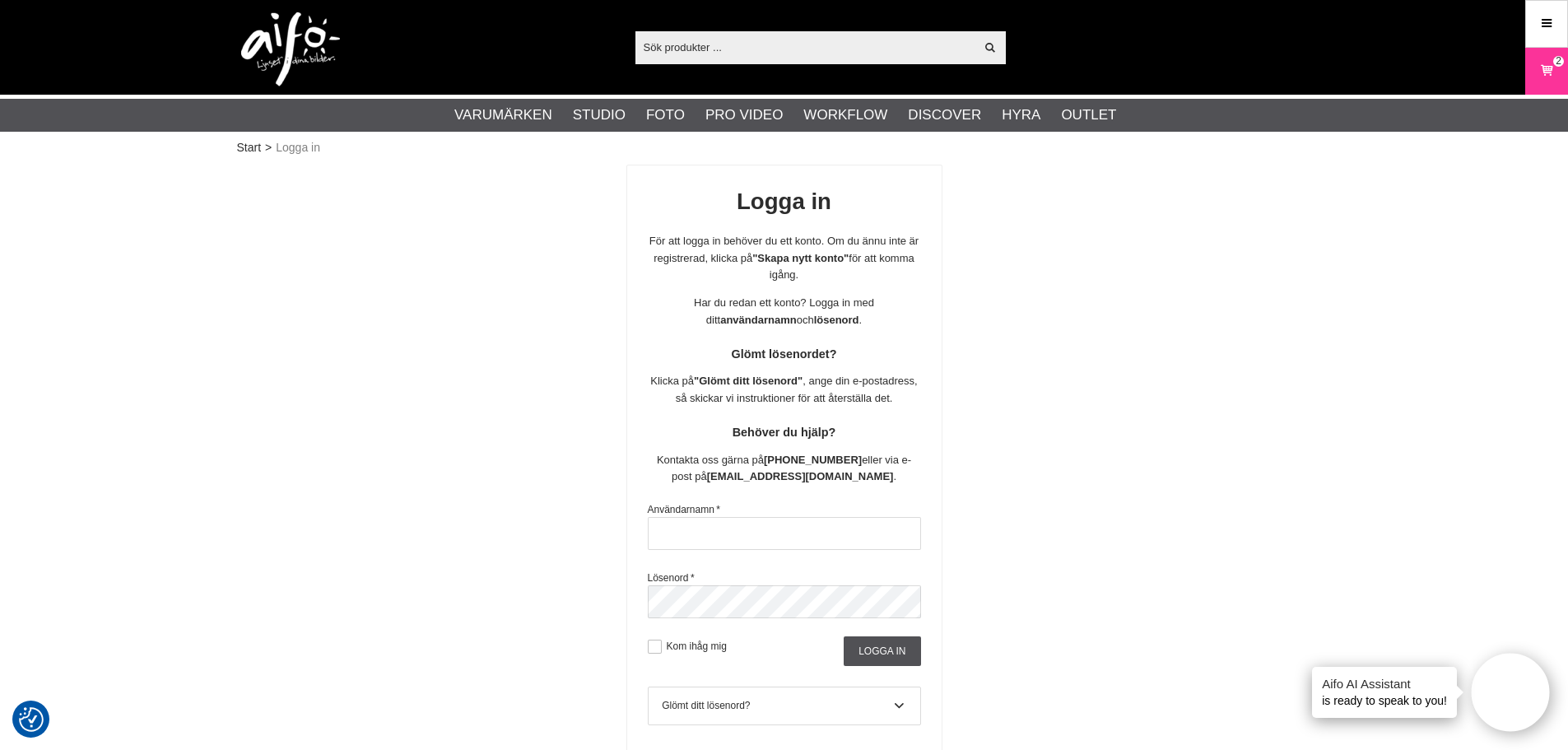
type input "ulfögge"
click at [879, 649] on input "Logga in" at bounding box center [882, 651] width 77 height 30
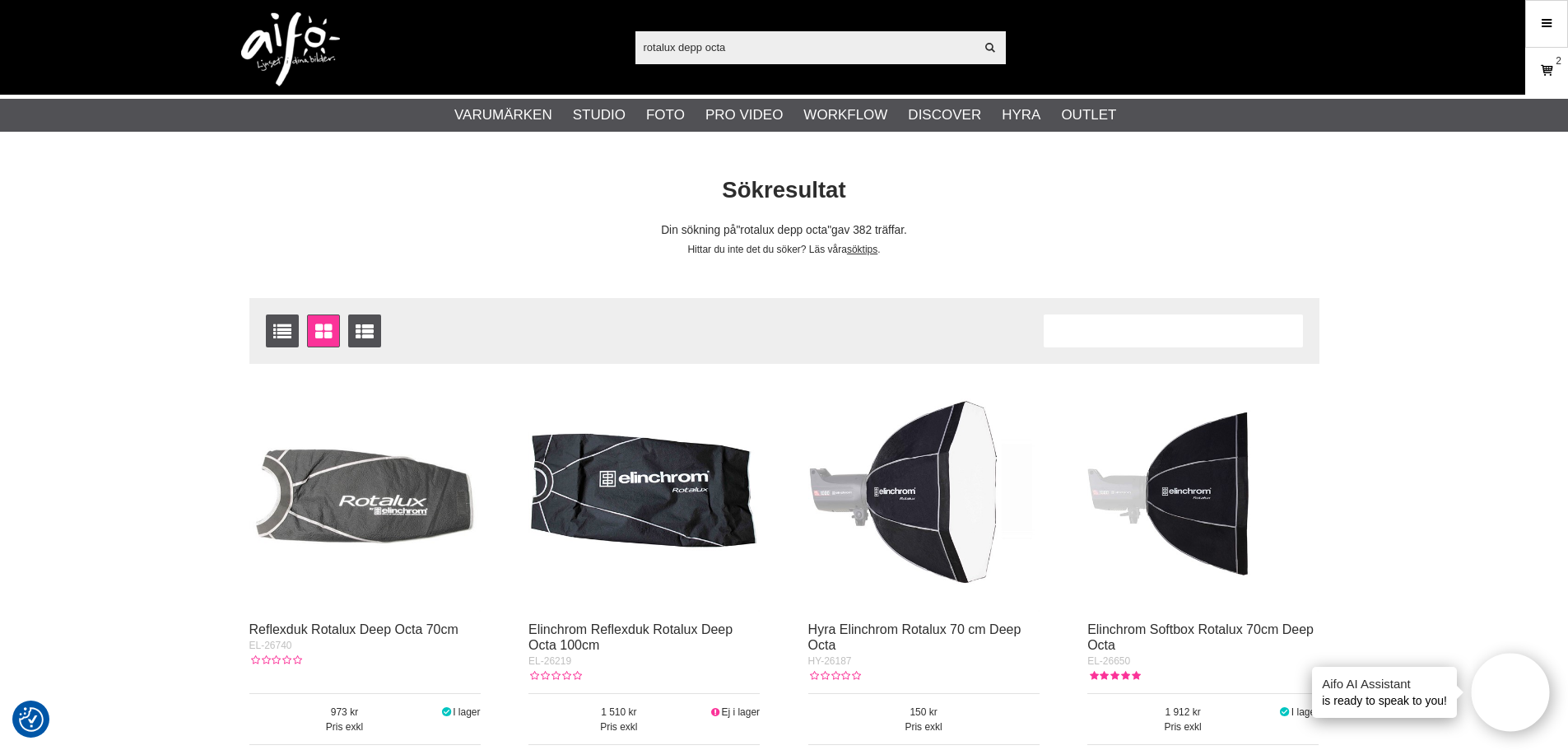
click at [1550, 66] on icon at bounding box center [1547, 71] width 16 height 18
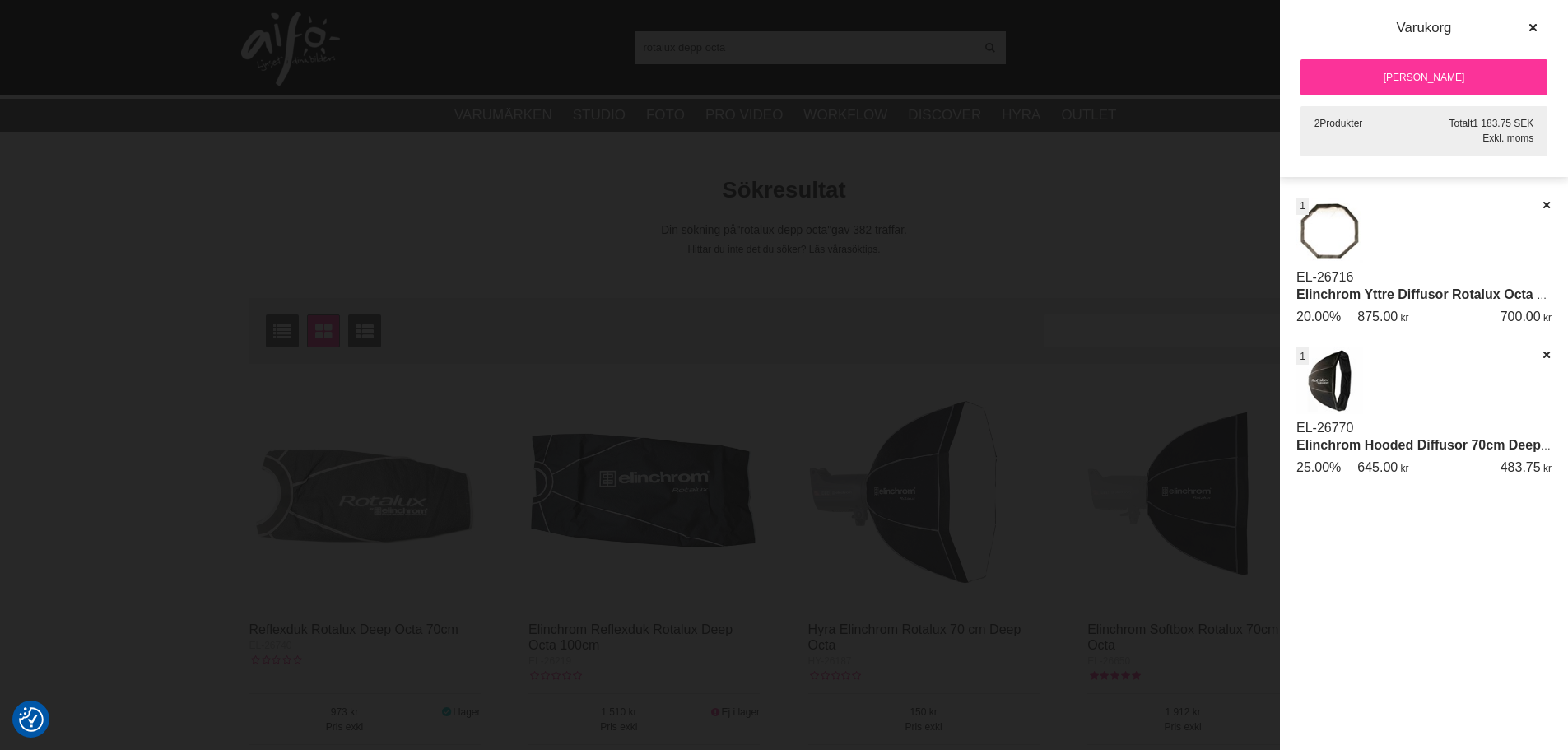
click at [1391, 76] on link "[PERSON_NAME]" at bounding box center [1424, 77] width 247 height 36
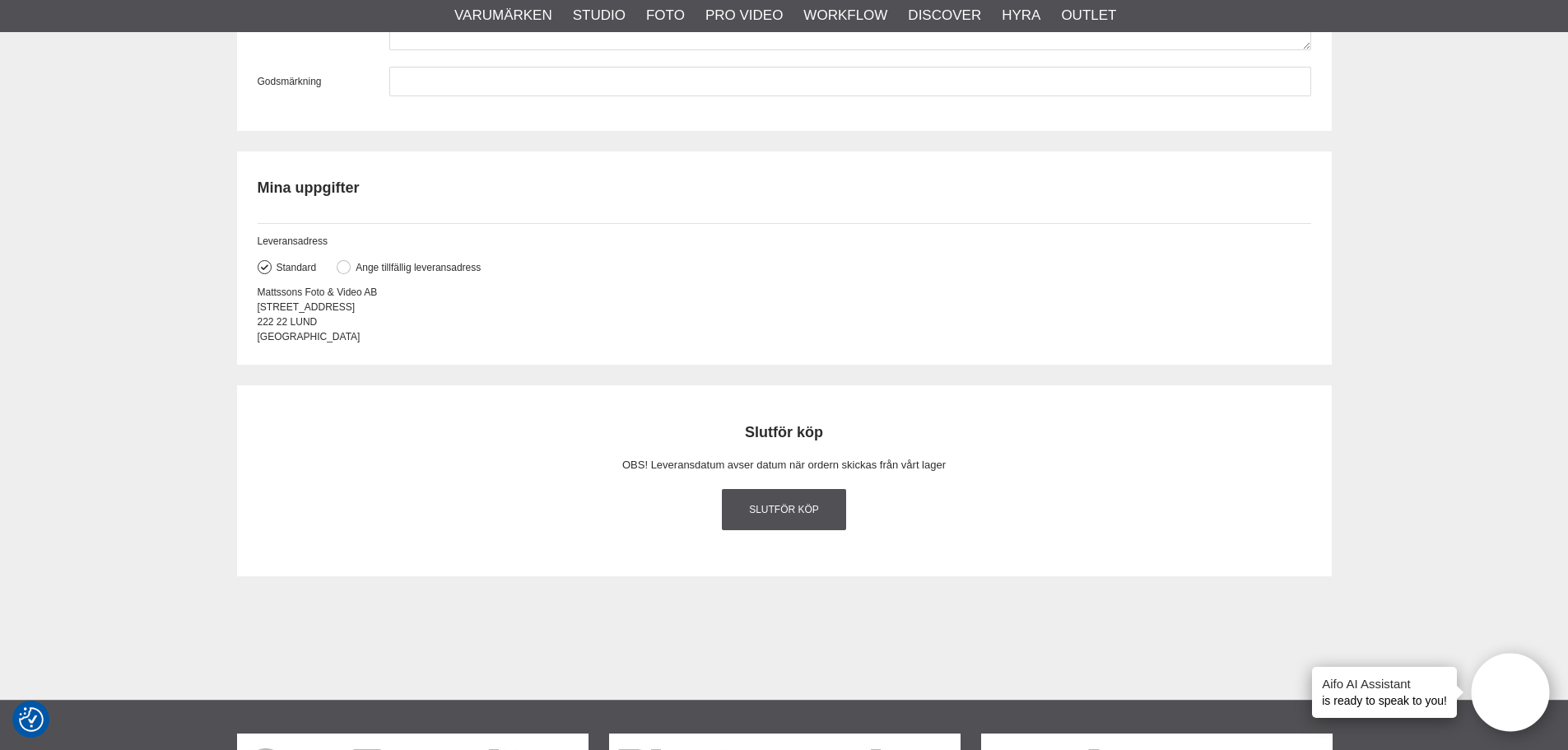
scroll to position [1894, 0]
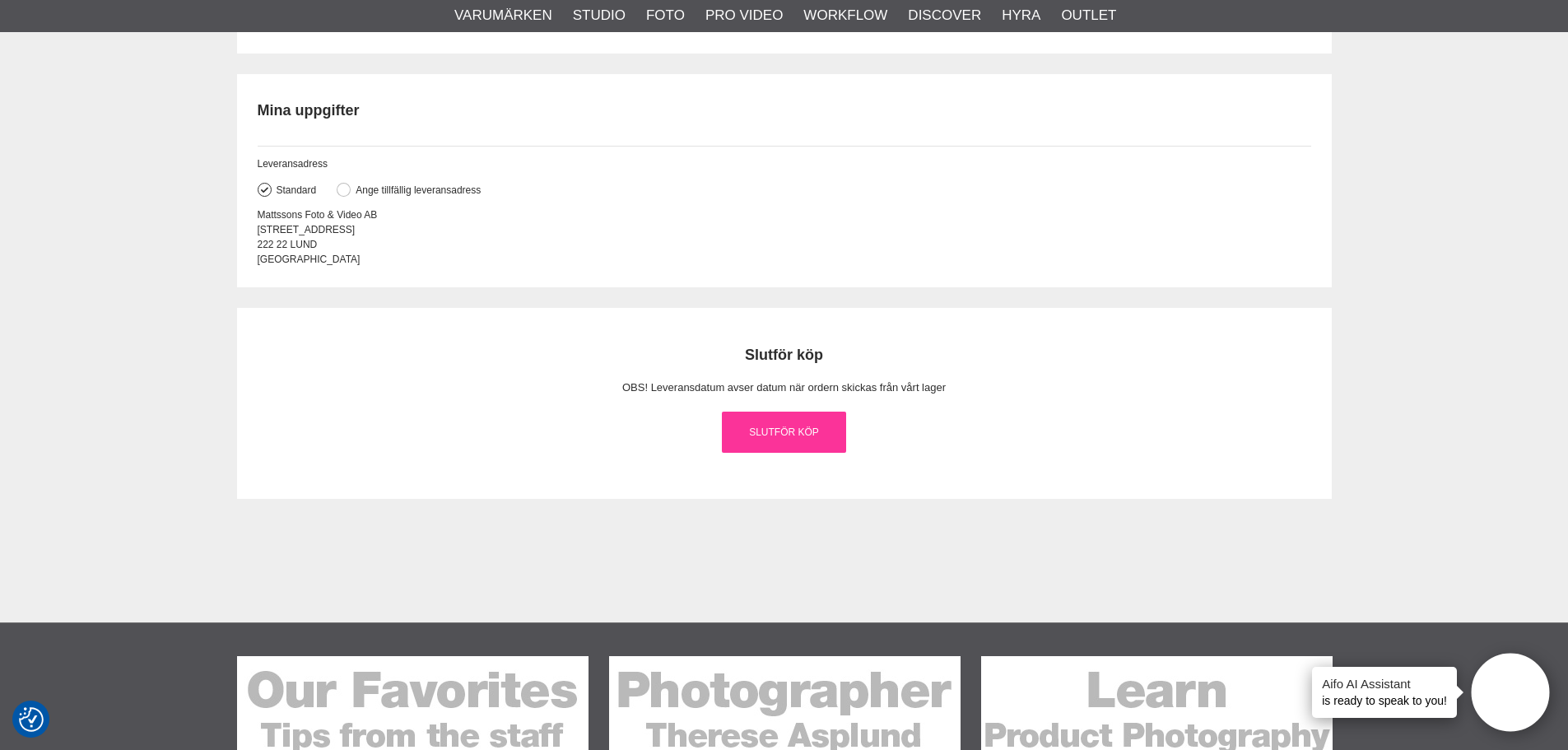
click at [799, 430] on link "Slutför köp" at bounding box center [784, 432] width 125 height 41
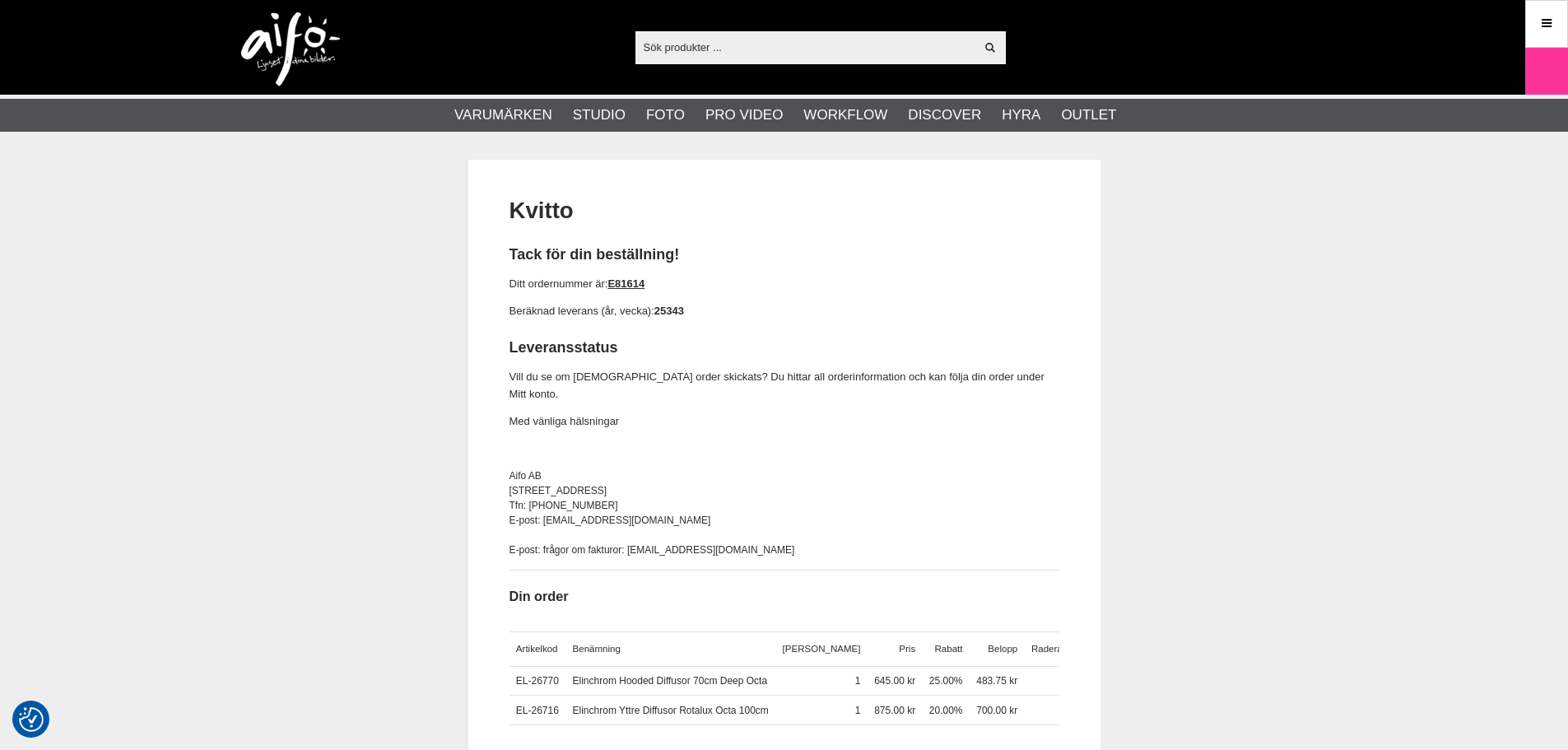
checkbox input "true"
